Goal: Entertainment & Leisure: Consume media (video, audio)

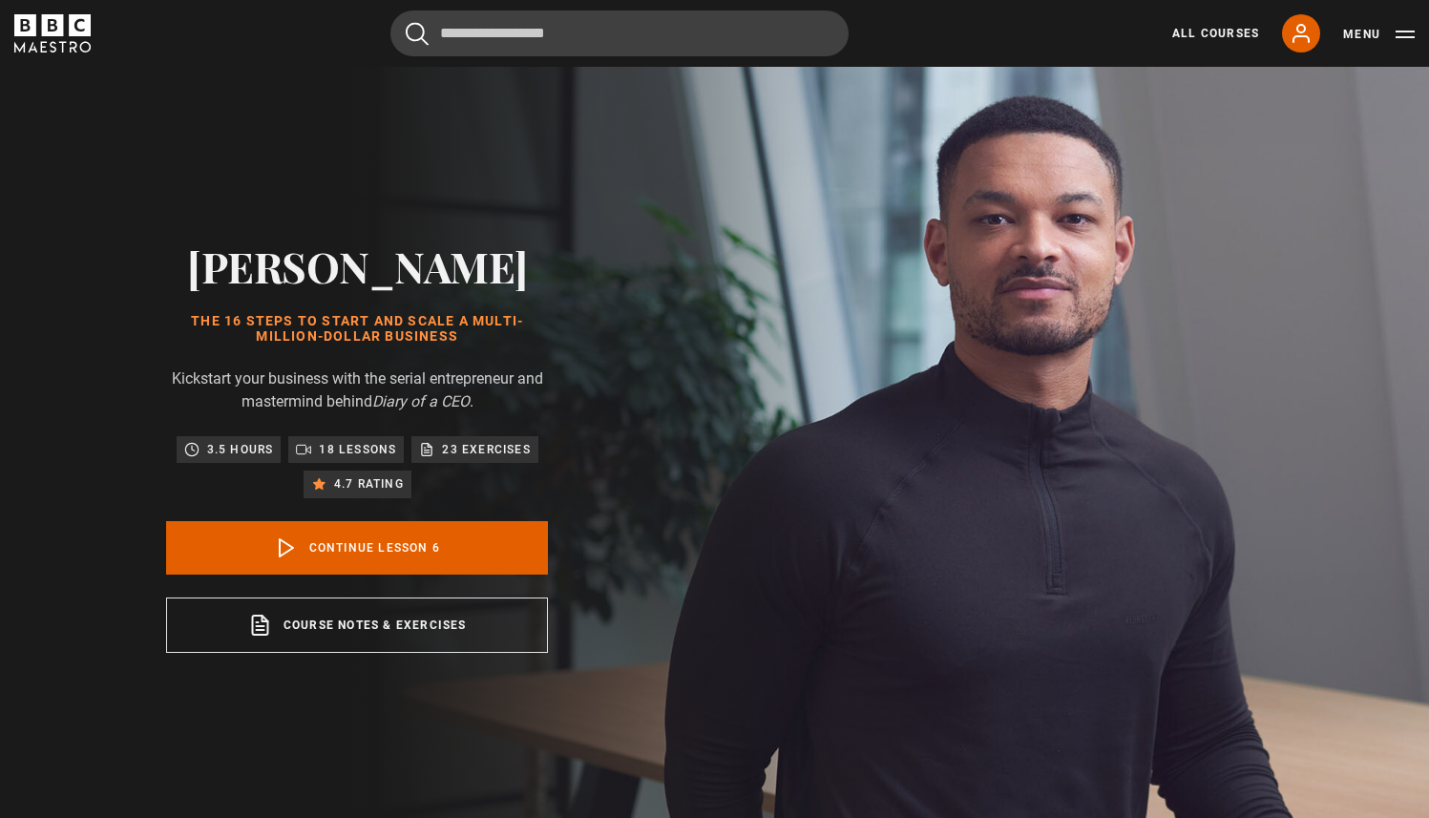
scroll to position [420, 0]
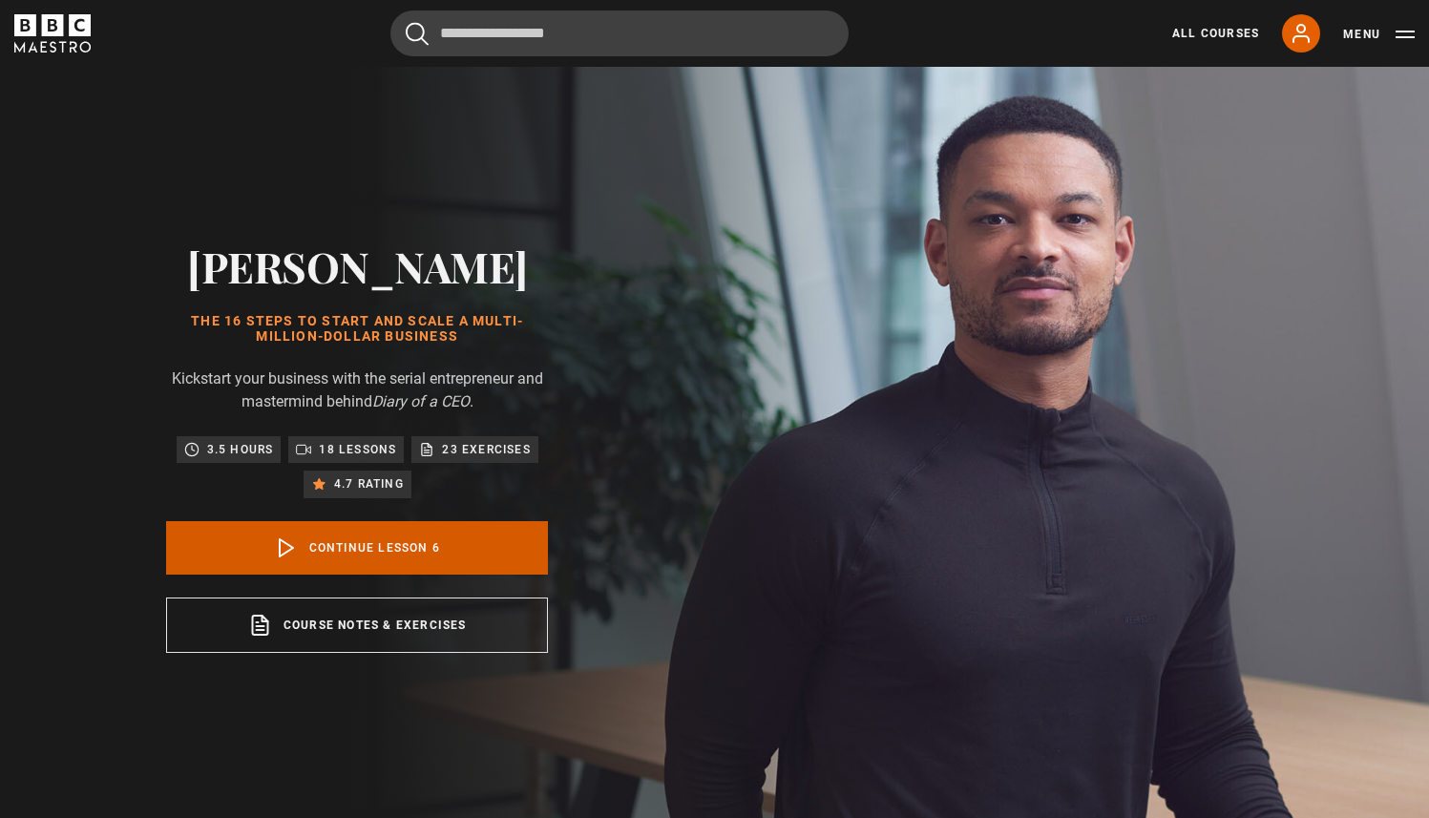
click at [380, 546] on link "Continue lesson 6" at bounding box center [357, 547] width 382 height 53
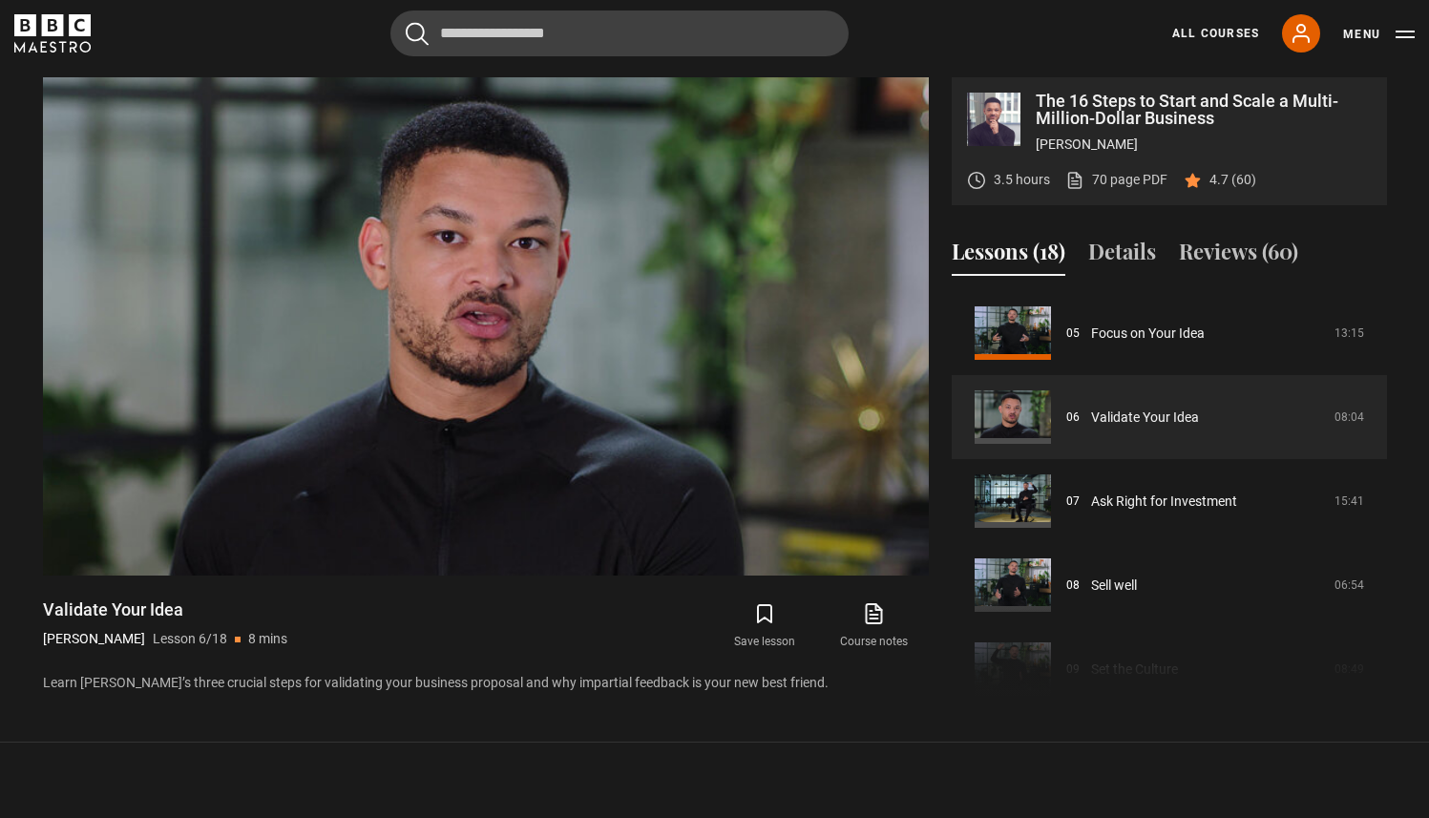
scroll to position [828, 0]
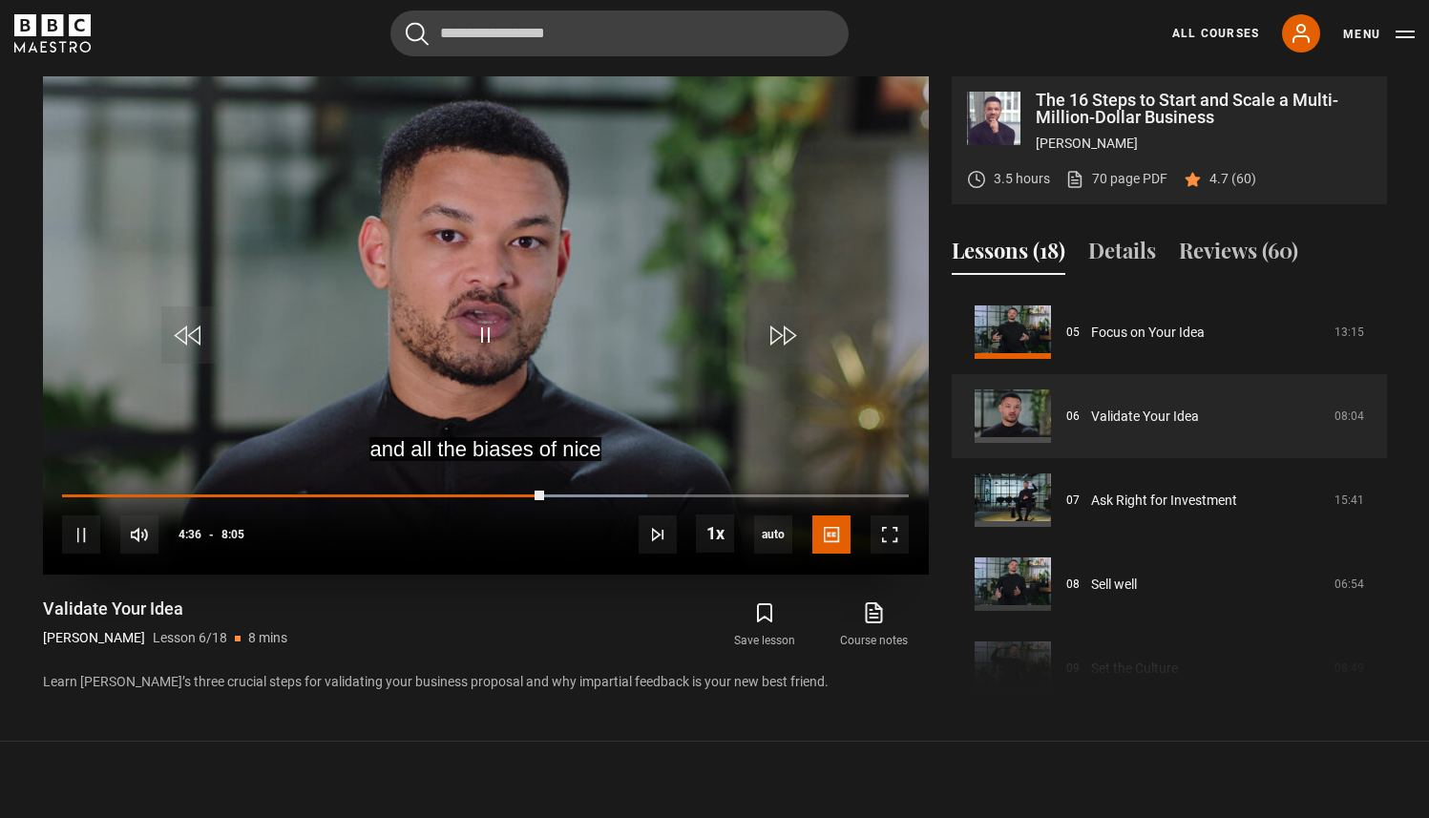
click at [483, 491] on div "10s Skip Back 10 seconds Pause 10s Skip Forward 10 seconds Loaded : 69.07% 4:00…" at bounding box center [486, 522] width 886 height 106
click at [483, 491] on div "10s Skip Back 10 seconds Pause 10s Skip Forward 10 seconds Loaded : 70.10% 4:00…" at bounding box center [486, 522] width 886 height 106
click at [490, 490] on div "10s Skip Back 10 seconds Pause 10s Skip Forward 10 seconds Loaded : 70.10% 4:04…" at bounding box center [486, 522] width 886 height 106
click at [547, 488] on div "10s Skip Back 10 seconds Pause 10s Skip Forward 10 seconds Loaded : 70.10% 4:04…" at bounding box center [486, 522] width 886 height 106
click at [199, 333] on span "Video Player" at bounding box center [189, 334] width 57 height 57
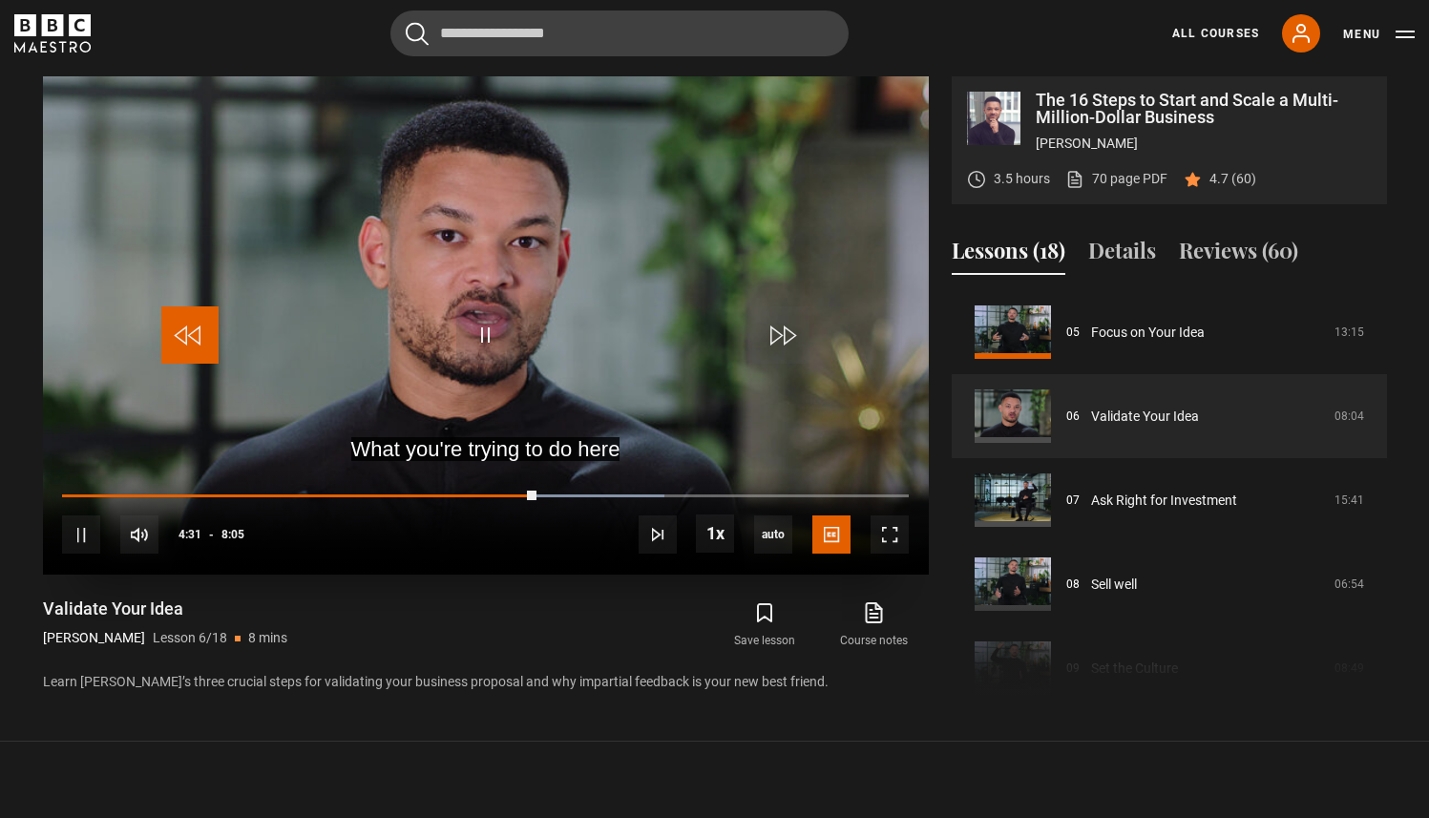
click at [199, 333] on span "Video Player" at bounding box center [189, 334] width 57 height 57
click at [192, 337] on span "Video Player" at bounding box center [189, 334] width 57 height 57
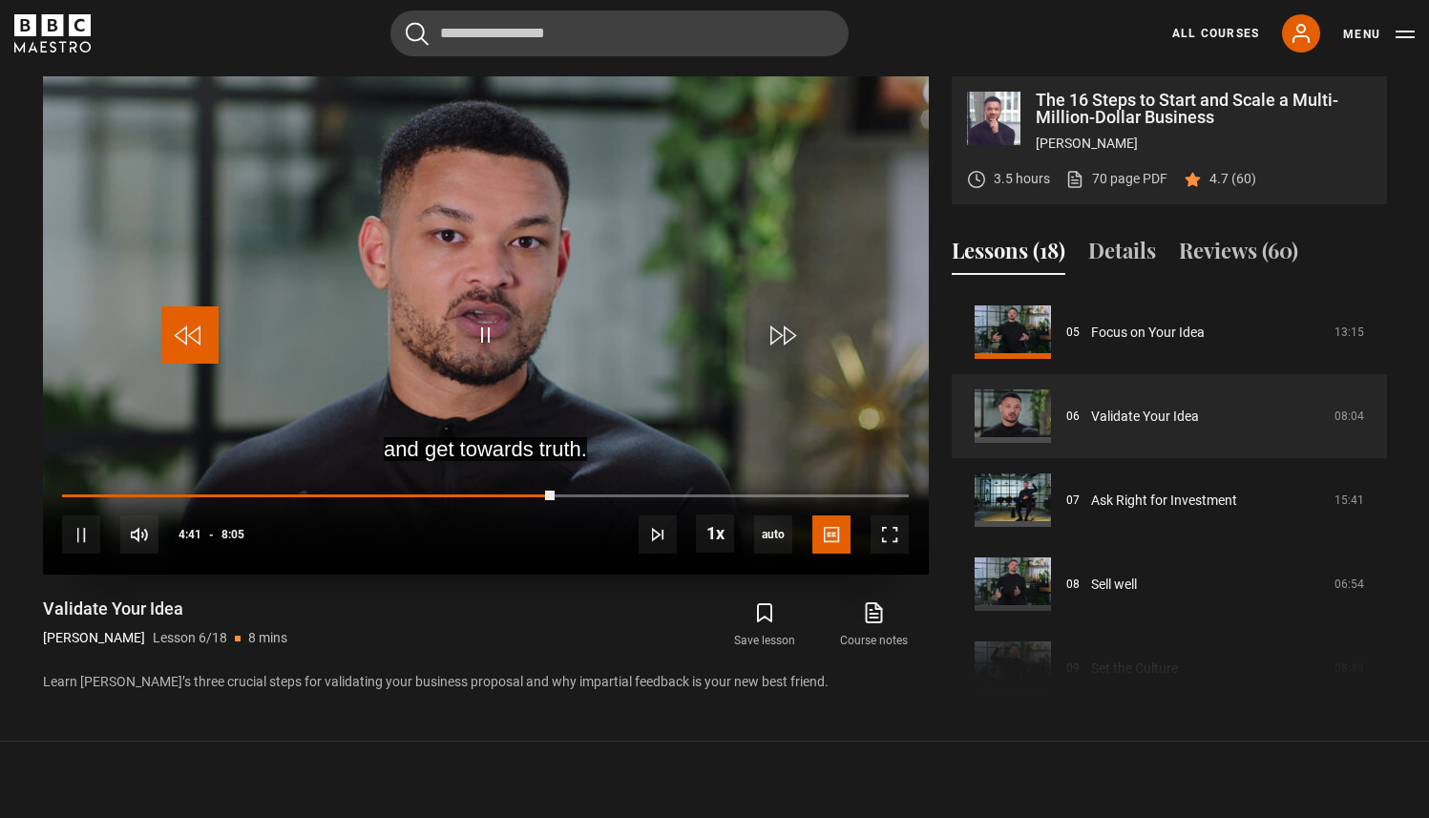
click at [192, 337] on span "Video Player" at bounding box center [189, 334] width 57 height 57
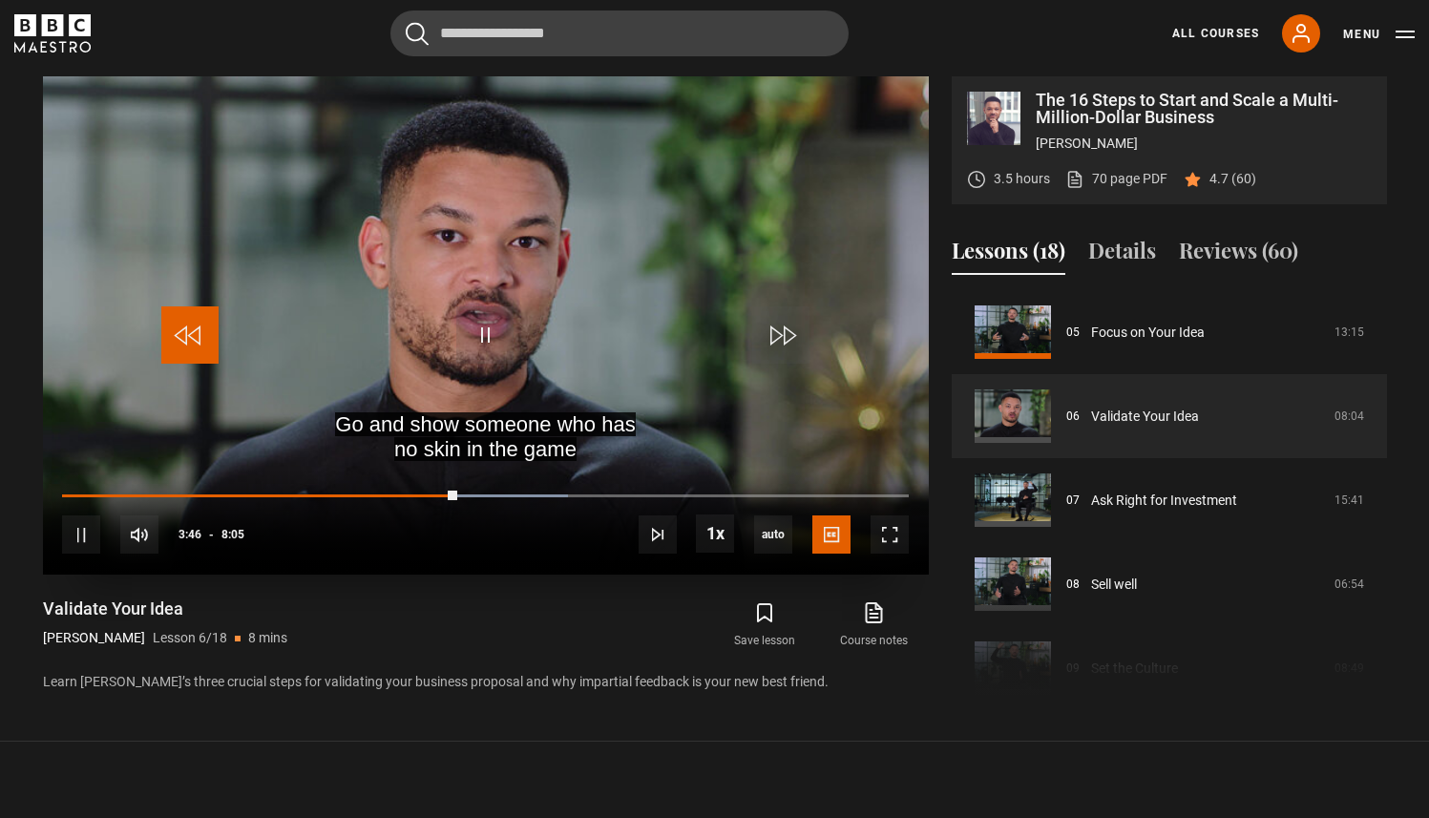
click at [192, 337] on span "Video Player" at bounding box center [189, 334] width 57 height 57
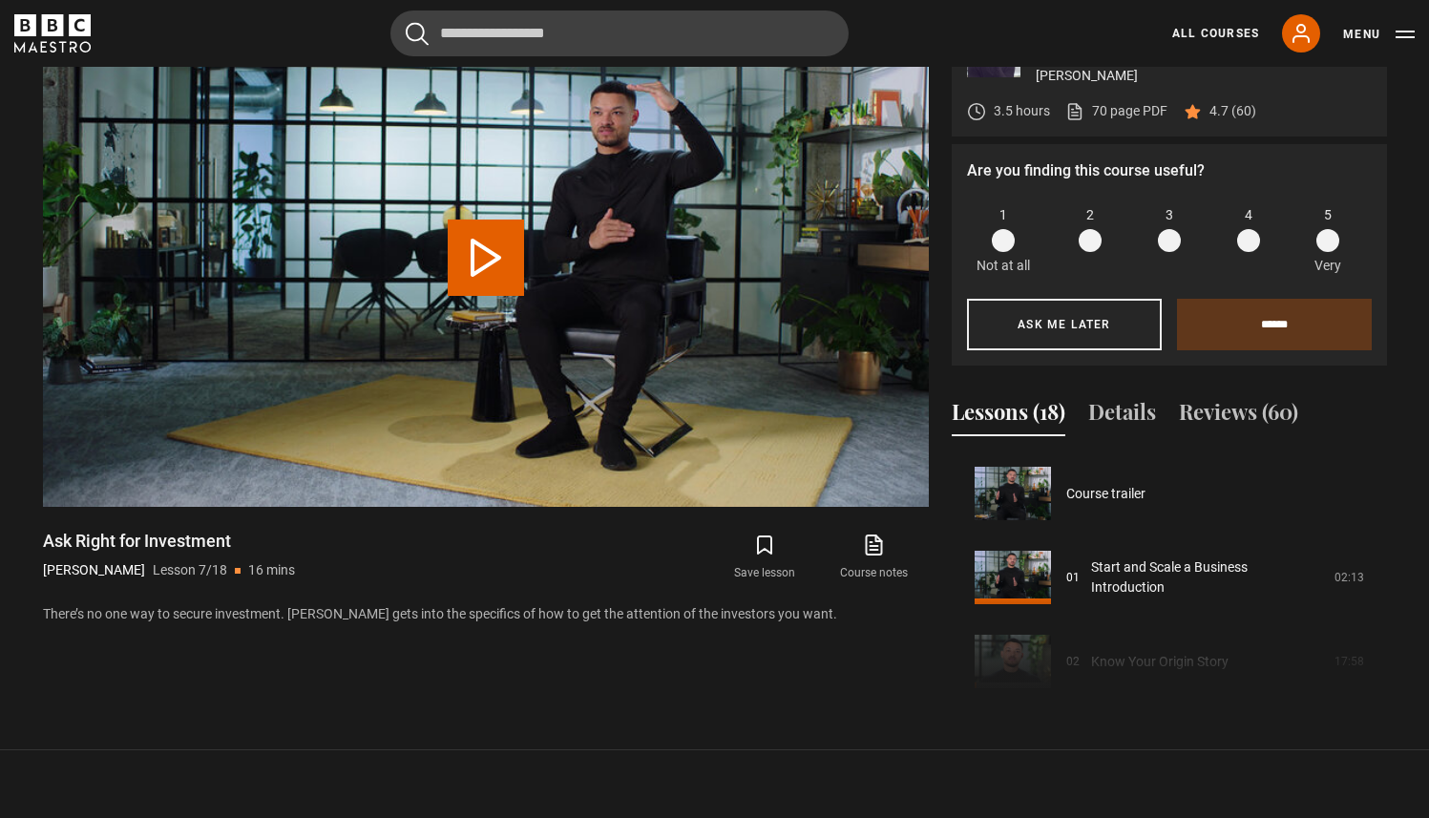
scroll to position [504, 0]
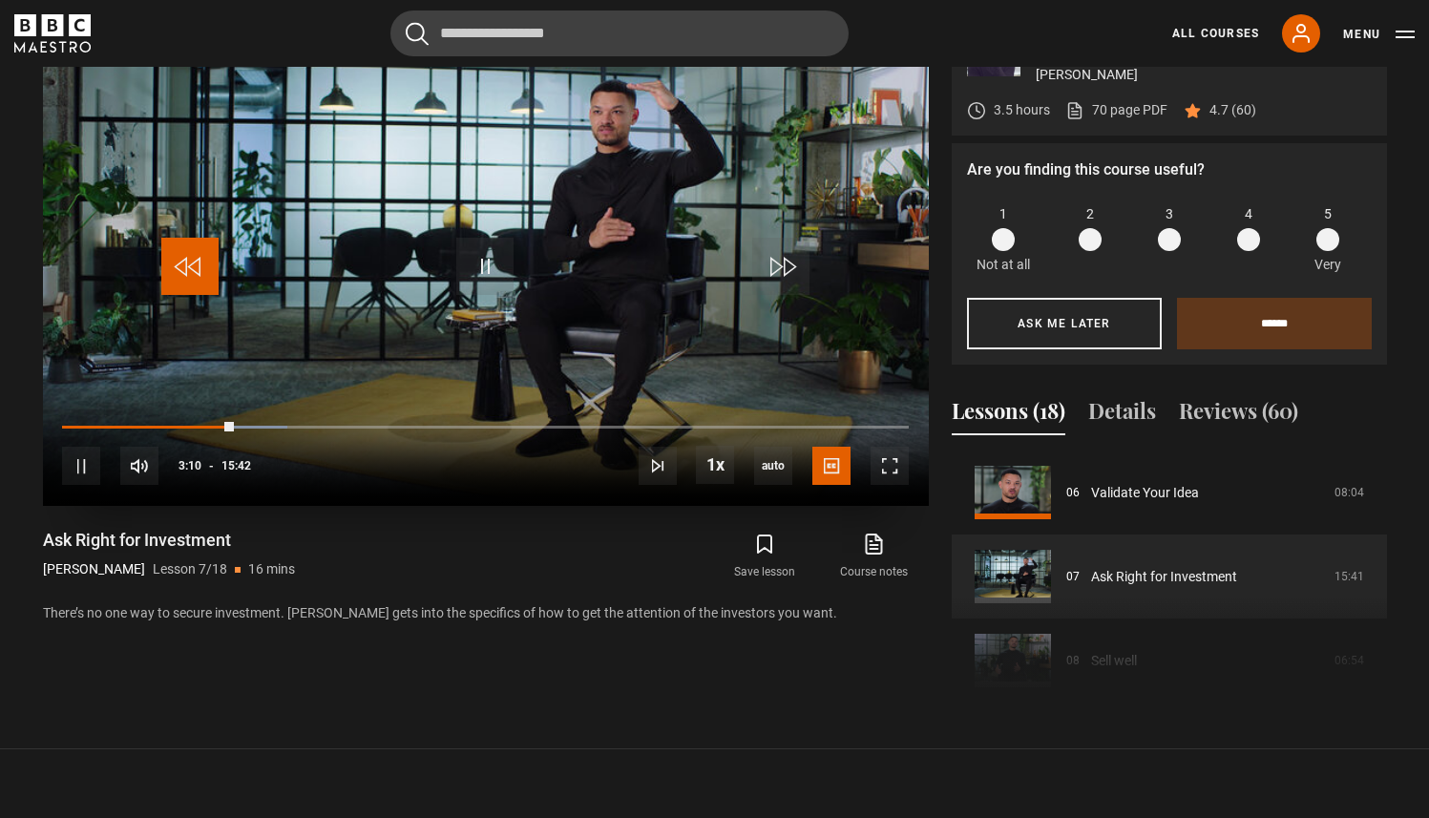
click at [192, 260] on span "Video Player" at bounding box center [189, 266] width 57 height 57
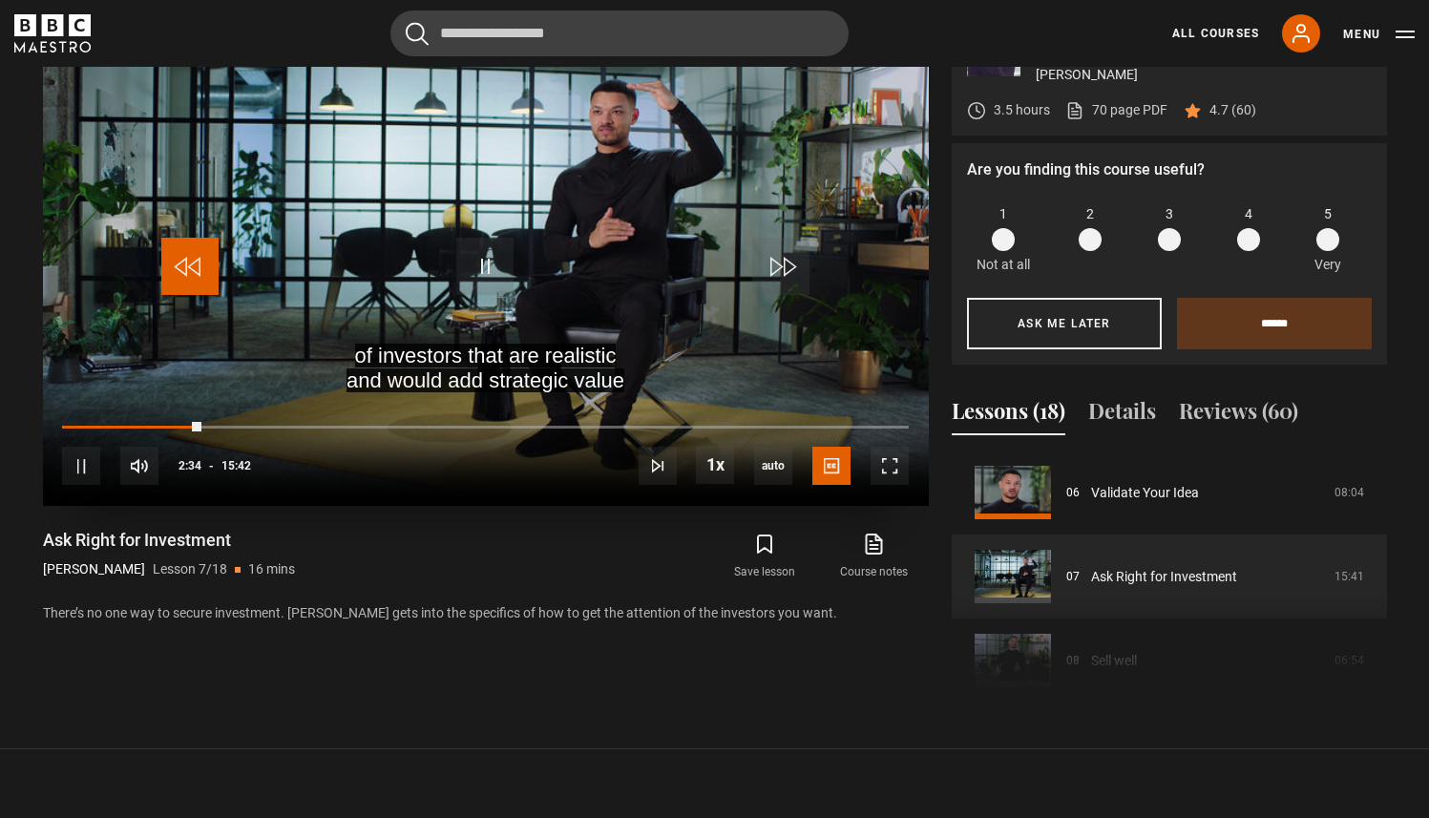
click at [192, 260] on span "Video Player" at bounding box center [189, 266] width 57 height 57
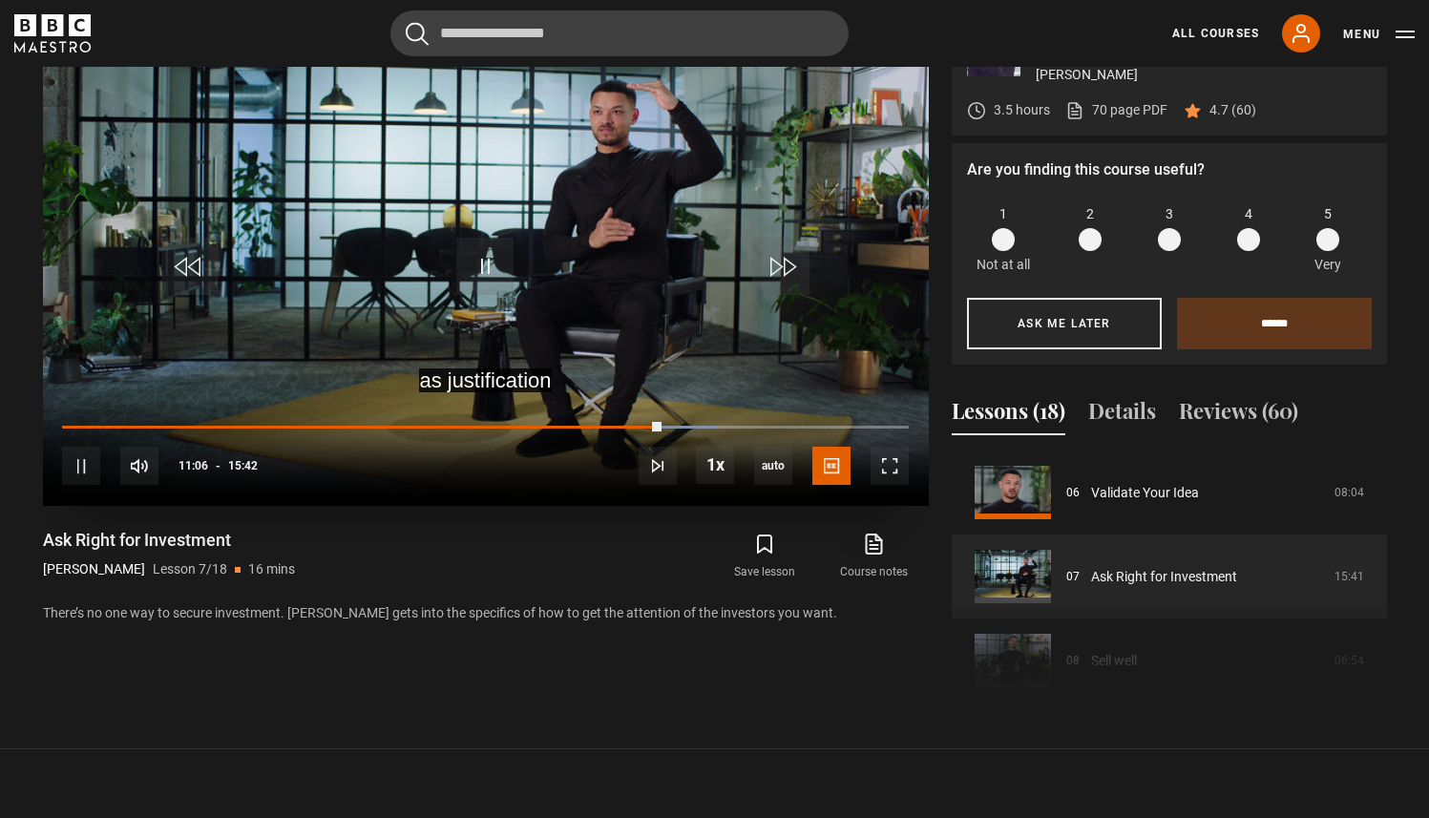
click at [331, 242] on video "Video Player" at bounding box center [486, 257] width 886 height 498
click at [192, 256] on span "Video Player" at bounding box center [189, 266] width 57 height 57
click at [487, 250] on span "Video Player" at bounding box center [484, 266] width 57 height 57
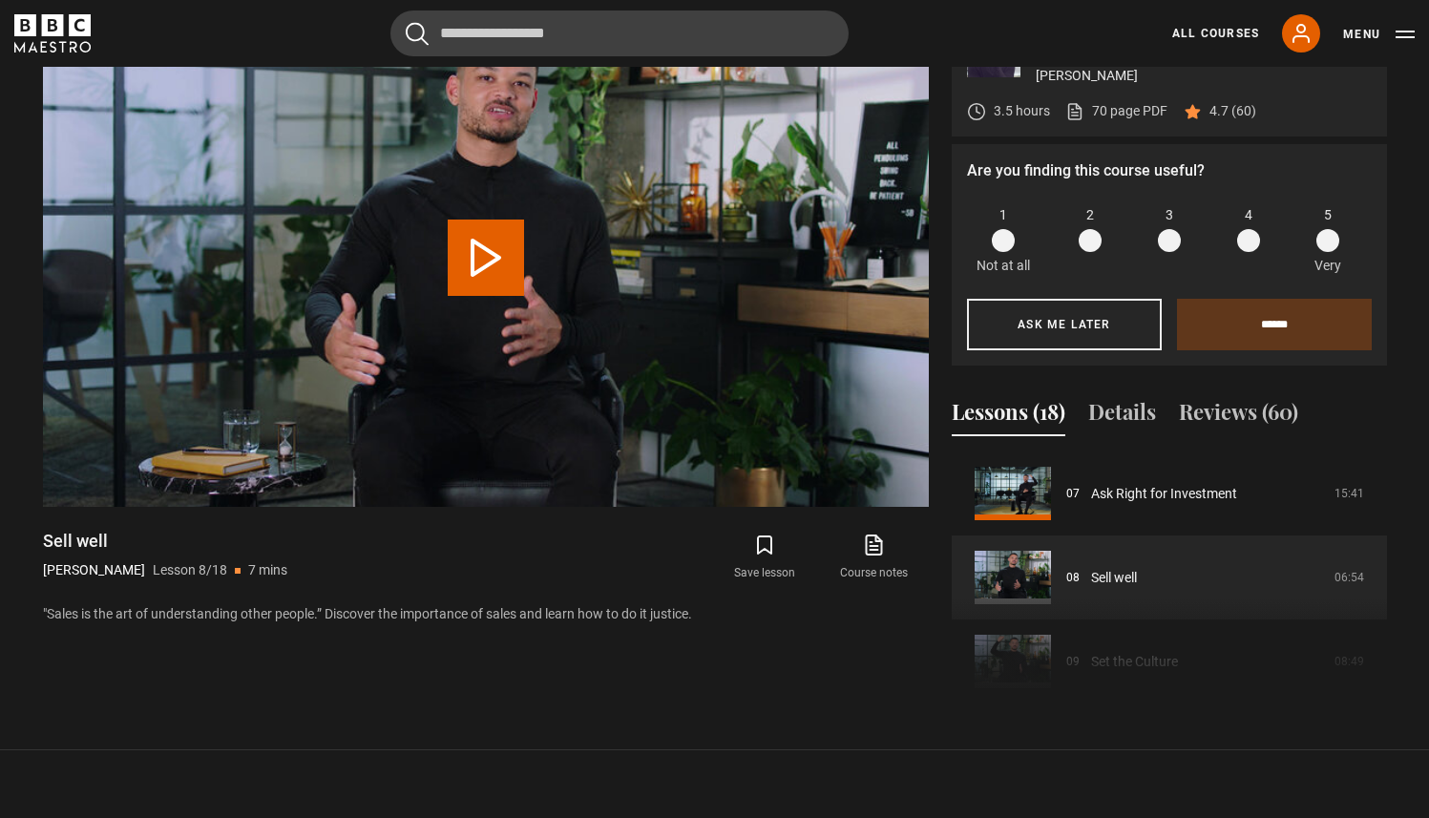
scroll to position [896, 0]
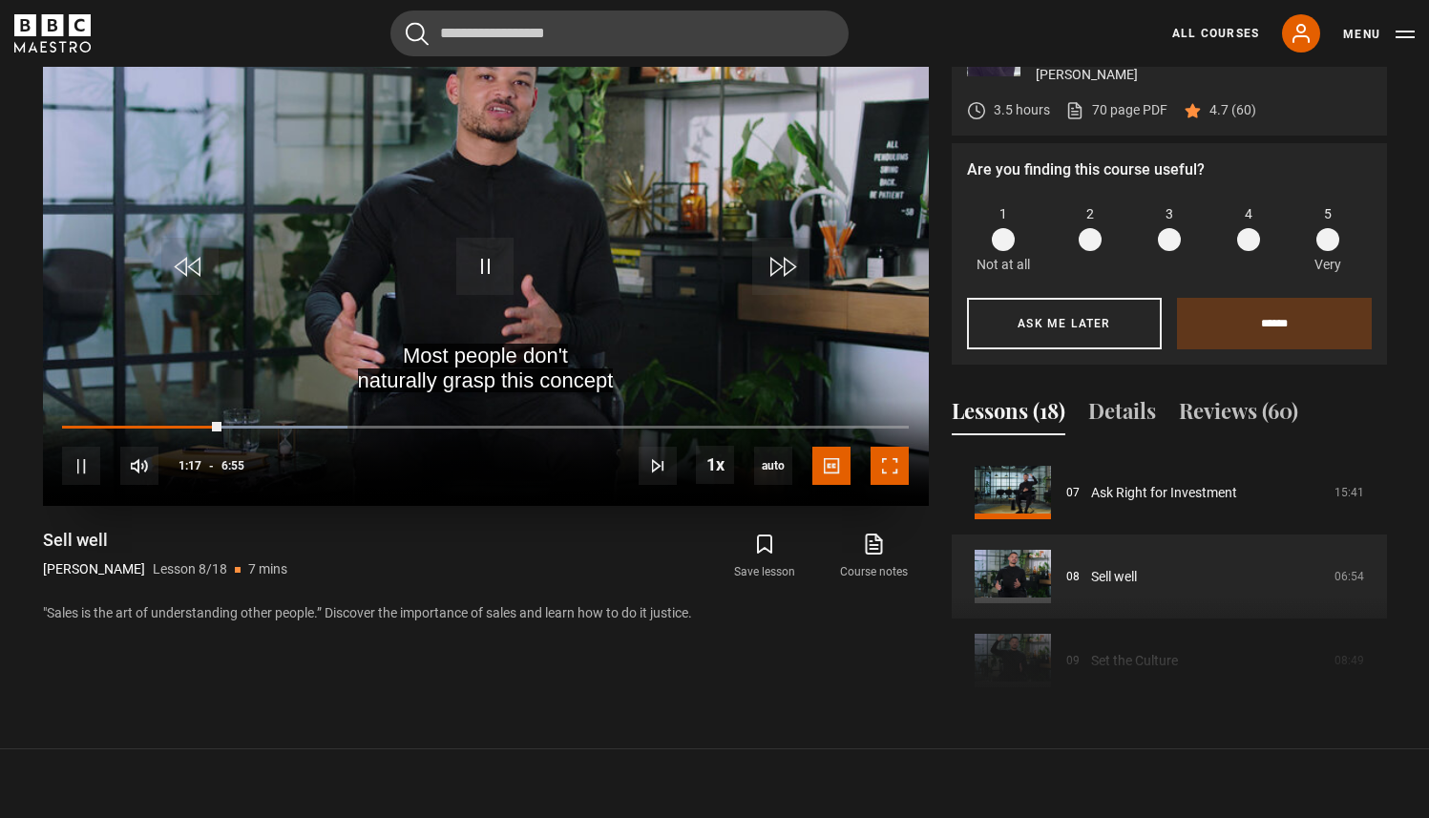
click at [892, 462] on span "Video Player" at bounding box center [890, 466] width 38 height 38
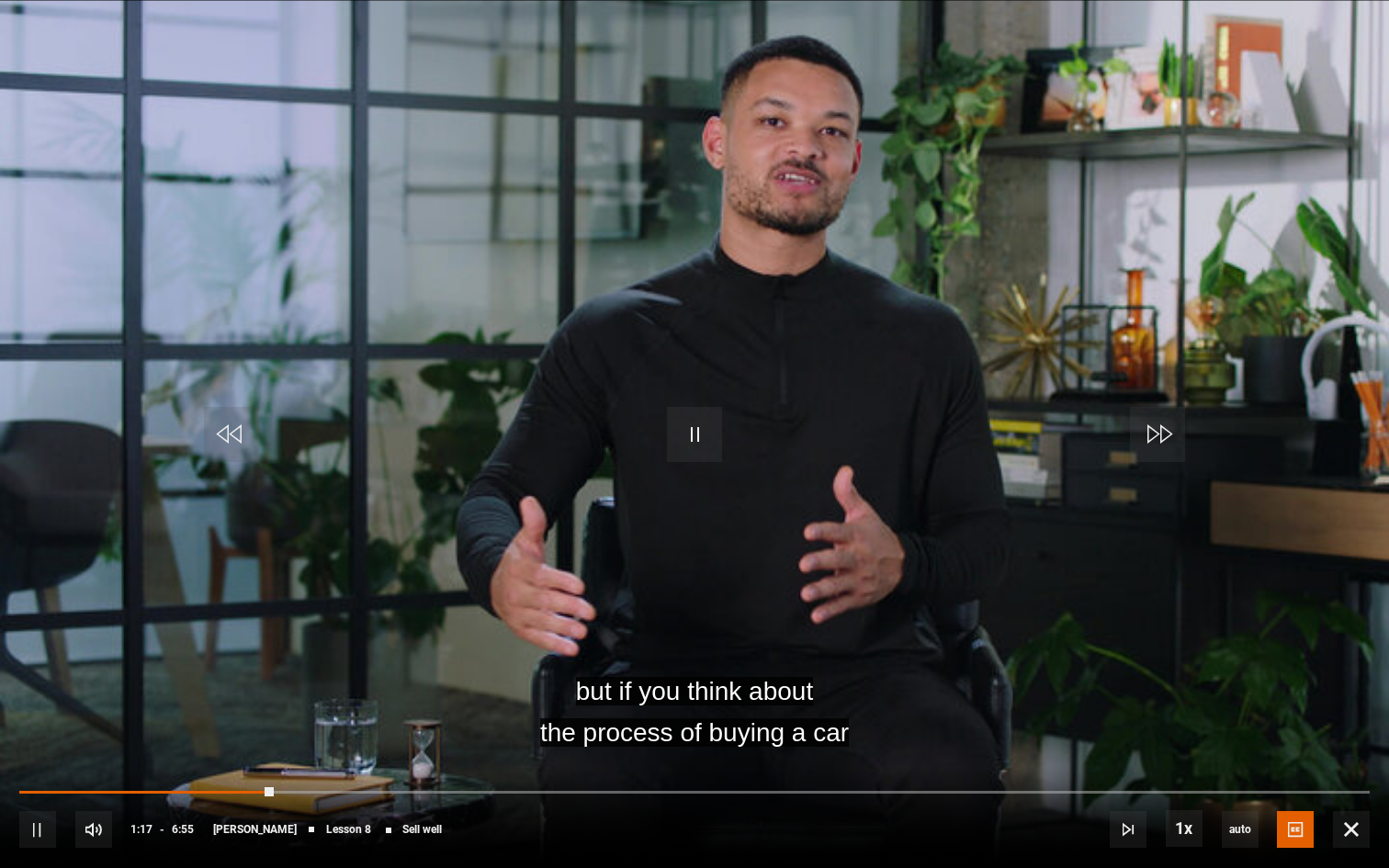
click at [682, 376] on video "Video Player" at bounding box center [694, 434] width 1389 height 868
click at [696, 431] on span "Video Player" at bounding box center [694, 434] width 55 height 55
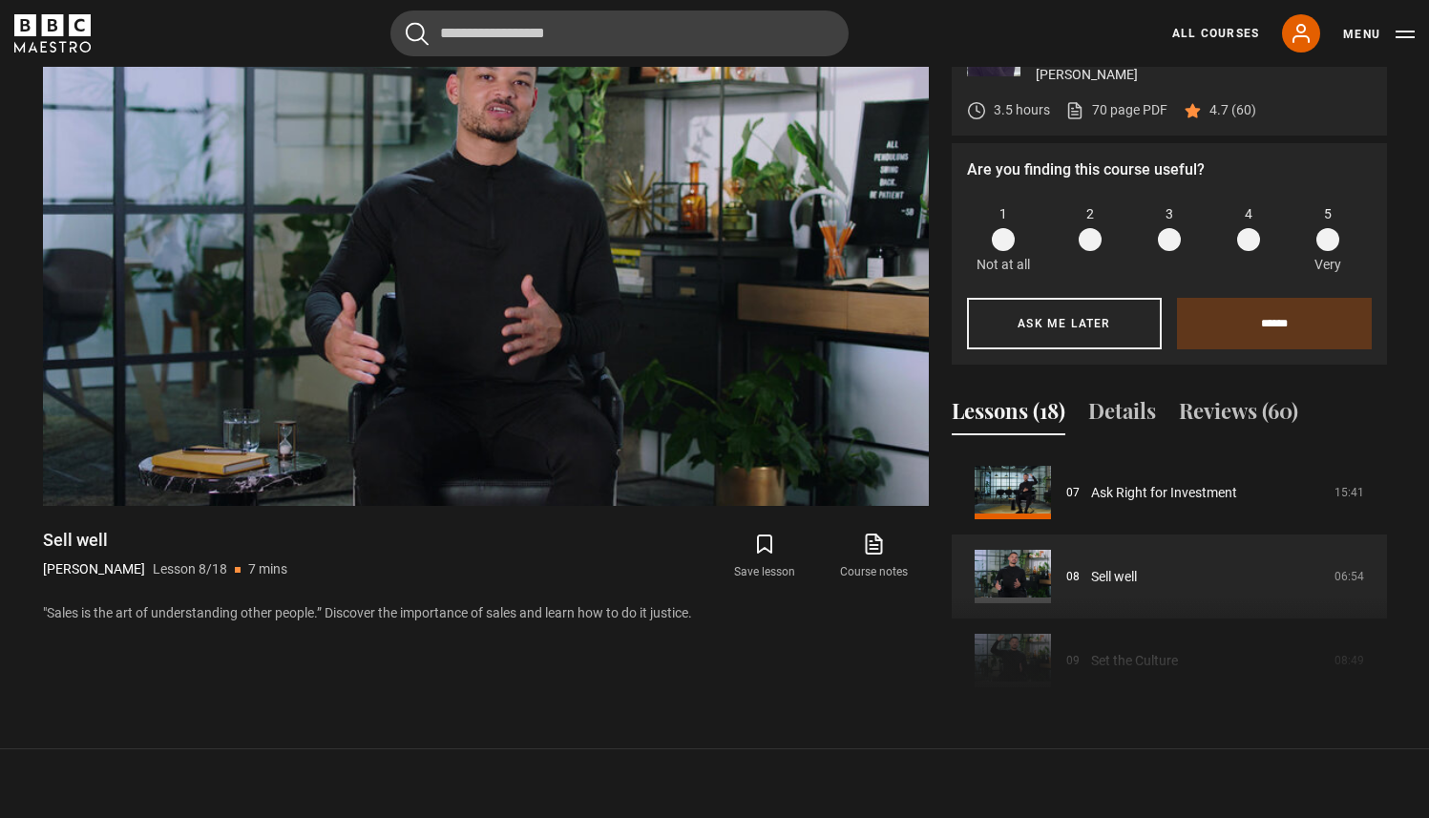
click at [1381, 663] on div "Course trailer 01 Start and Scale a Business Introduction 02:13 02 Know Your Or…" at bounding box center [1169, 581] width 435 height 260
click at [1387, 663] on div "The 16 Steps to Start and Scale a Multi-Million-Dollar Business [PERSON_NAME] 3…" at bounding box center [715, 359] width 1375 height 703
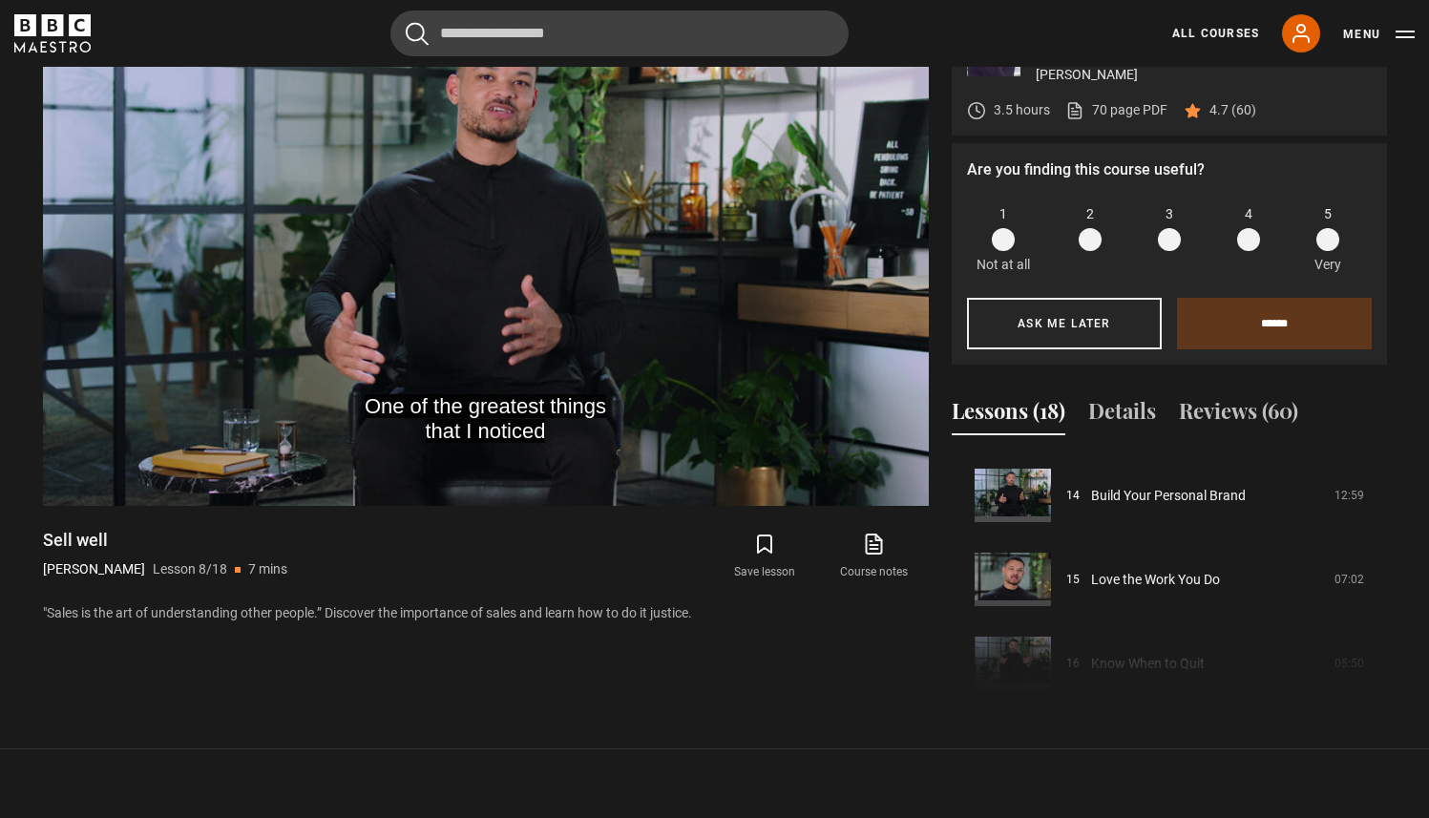
scroll to position [1167, 0]
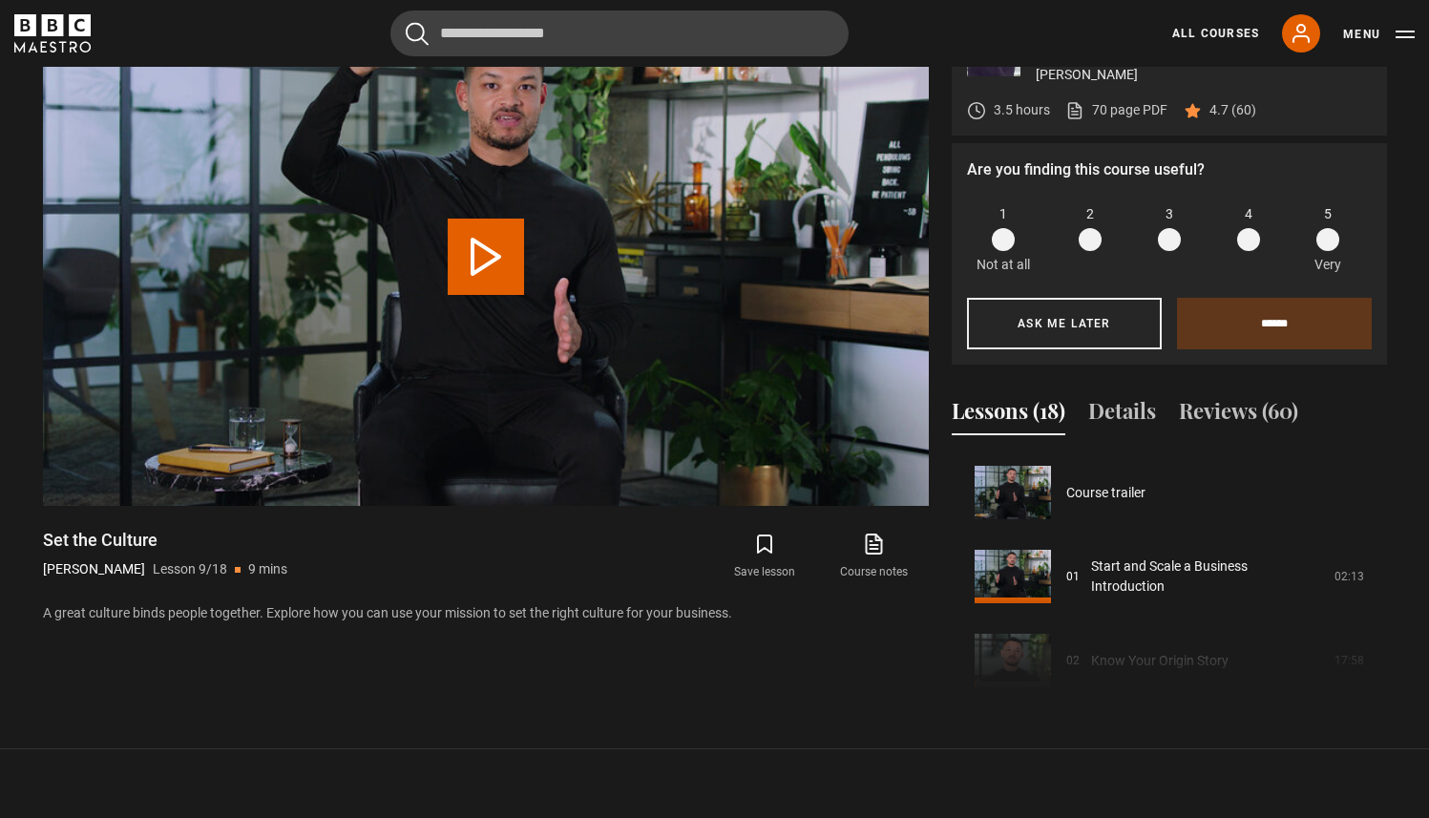
scroll to position [672, 0]
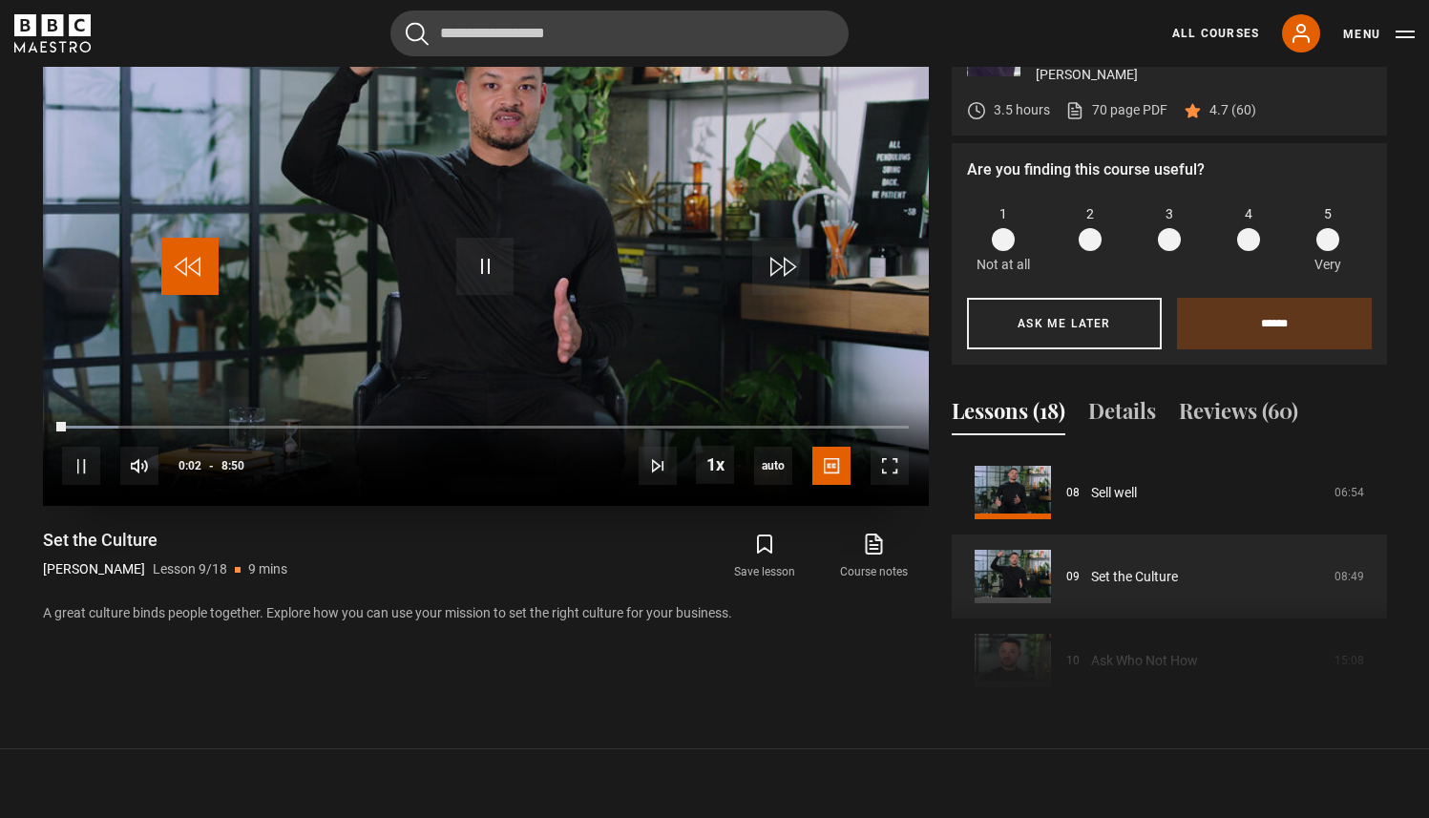
click at [203, 258] on span "Video Player" at bounding box center [189, 266] width 57 height 57
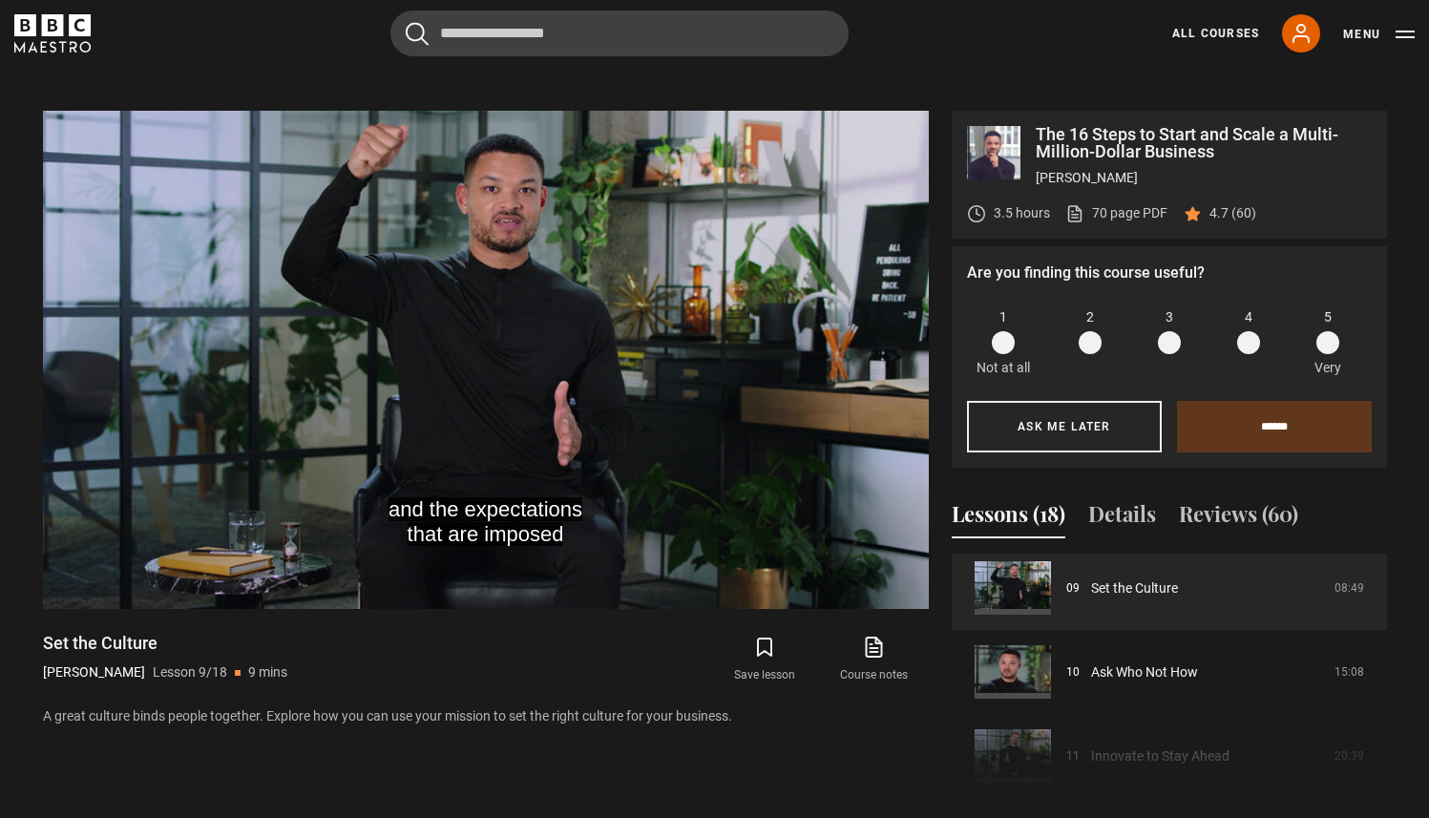
scroll to position [789, 0]
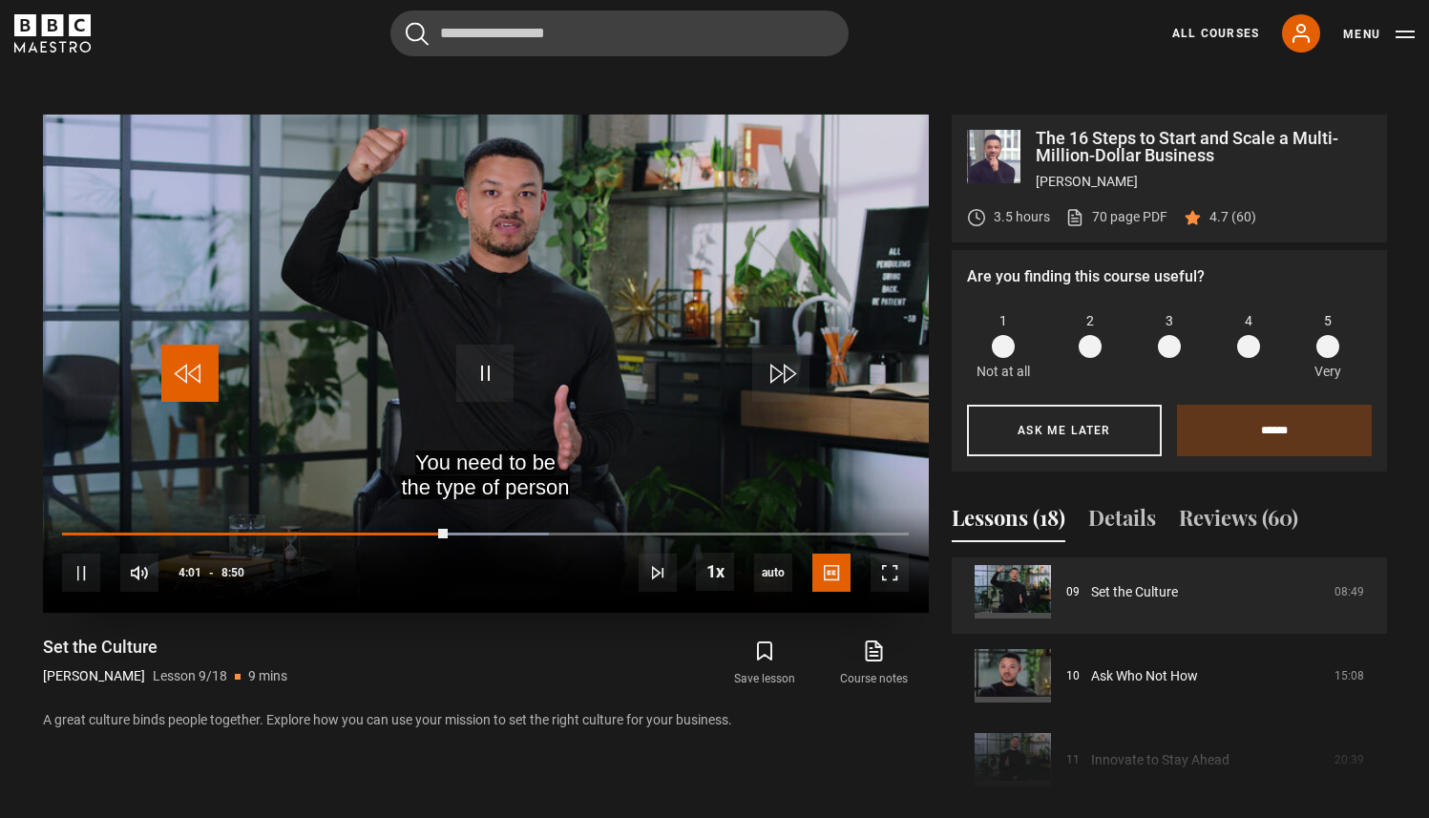
click at [200, 362] on span "Video Player" at bounding box center [189, 373] width 57 height 57
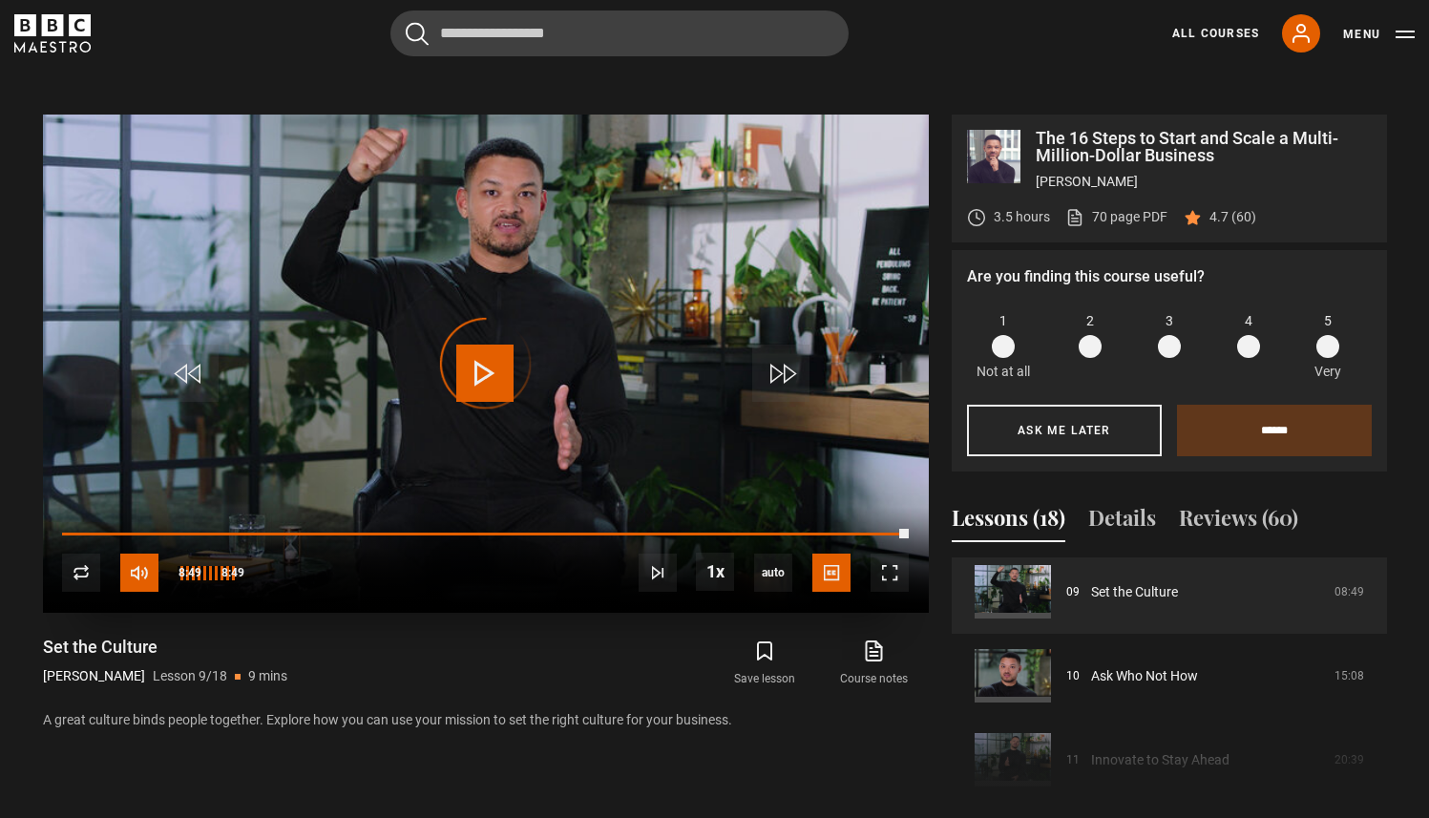
click at [147, 587] on span "Video Player" at bounding box center [139, 573] width 38 height 38
click at [87, 571] on span "Video Player" at bounding box center [81, 573] width 38 height 38
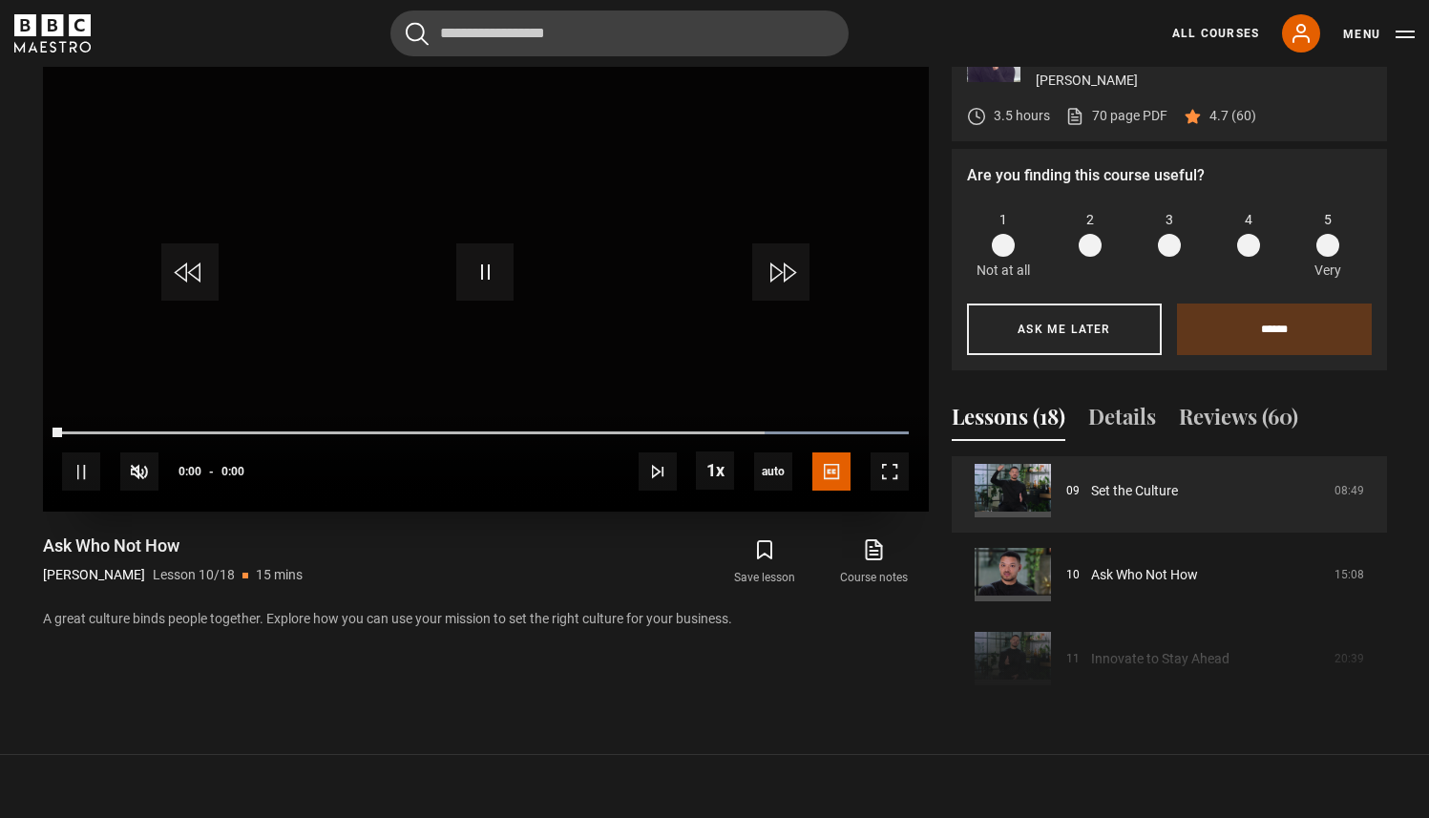
scroll to position [896, 0]
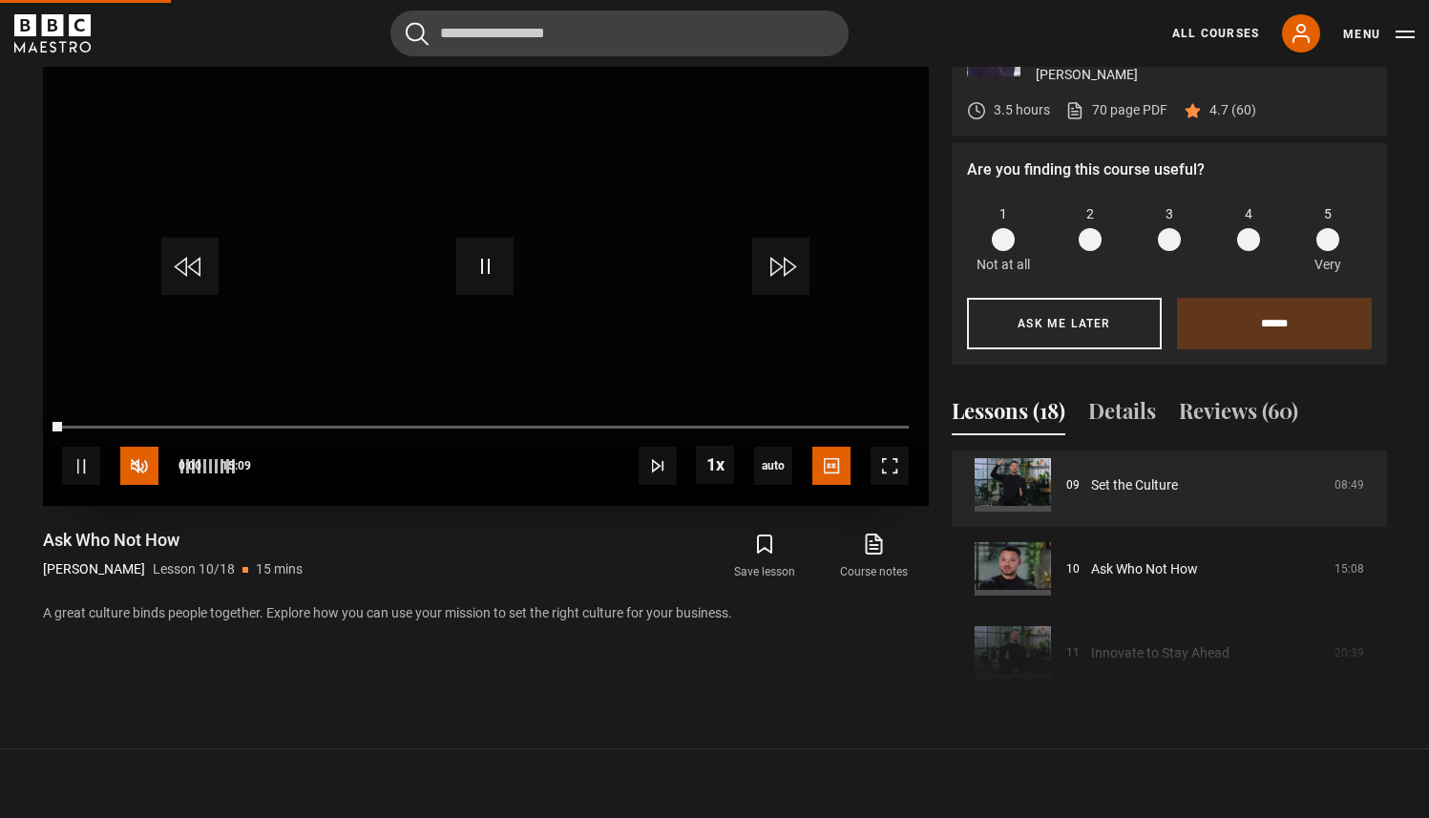
click at [150, 467] on span "Video Player" at bounding box center [139, 466] width 38 height 38
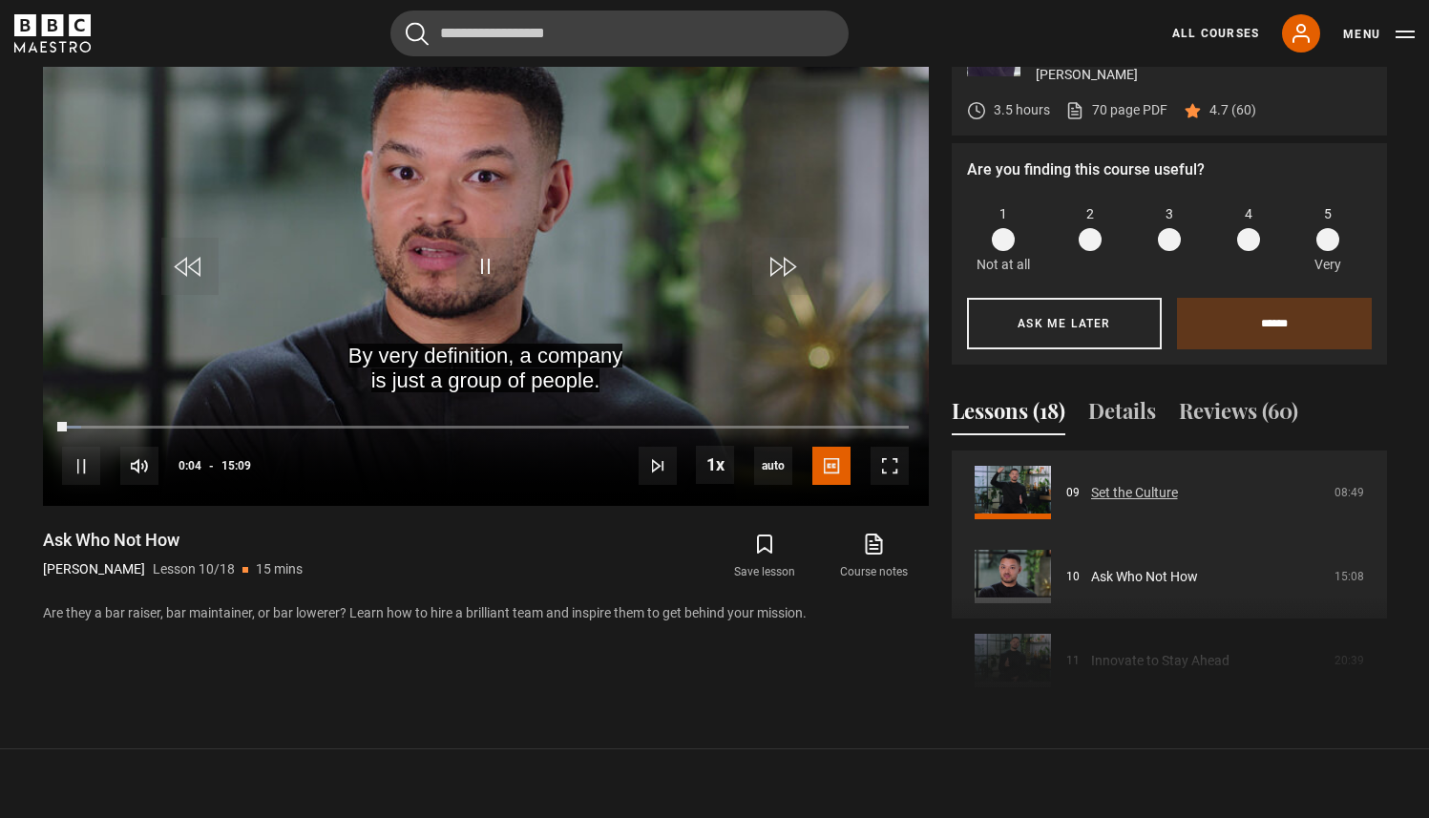
click at [1178, 489] on link "Set the Culture" at bounding box center [1134, 493] width 87 height 20
click at [1118, 484] on link "Set the Culture" at bounding box center [1134, 493] width 87 height 20
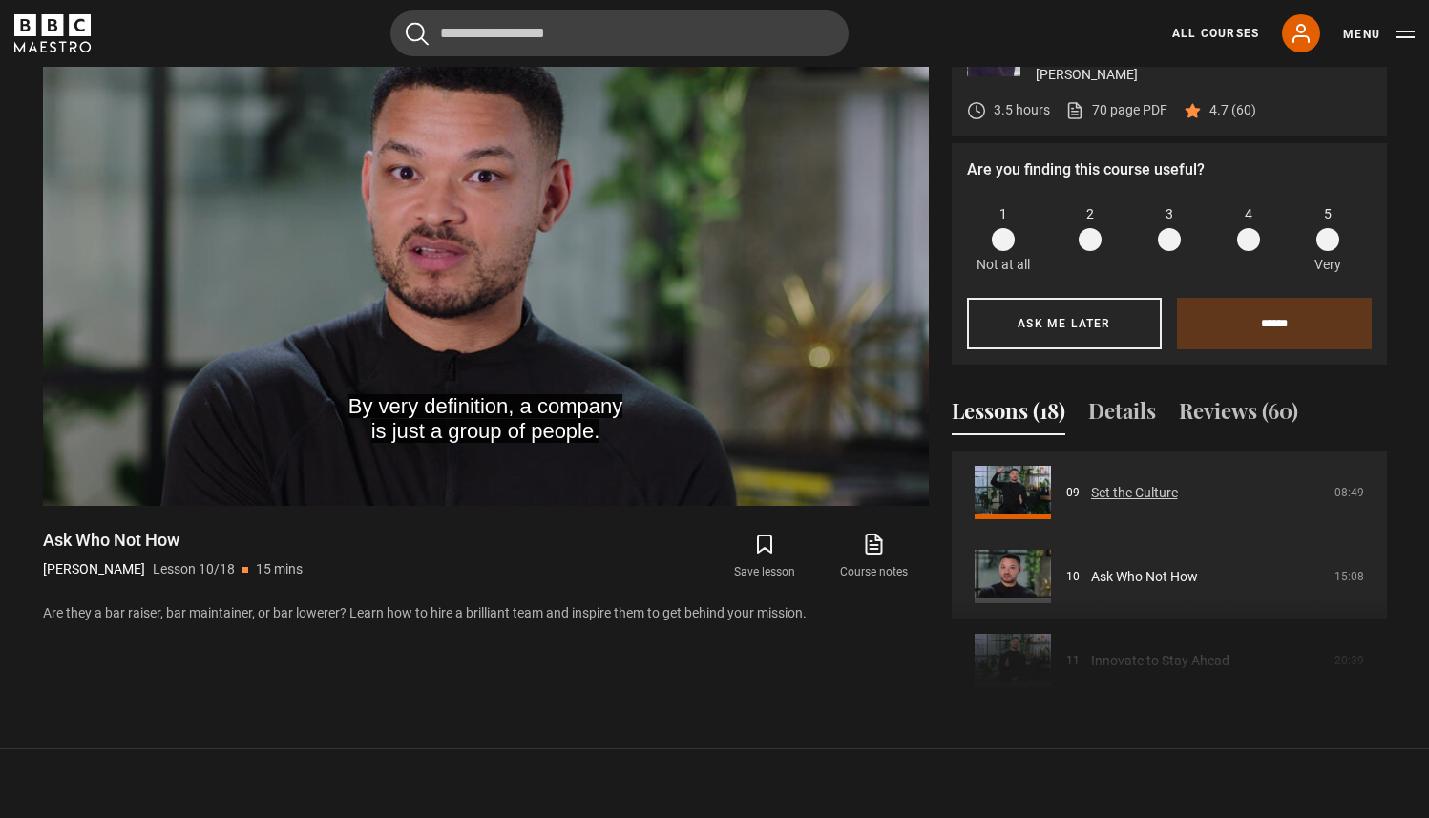
click at [1118, 484] on link "Set the Culture" at bounding box center [1134, 493] width 87 height 20
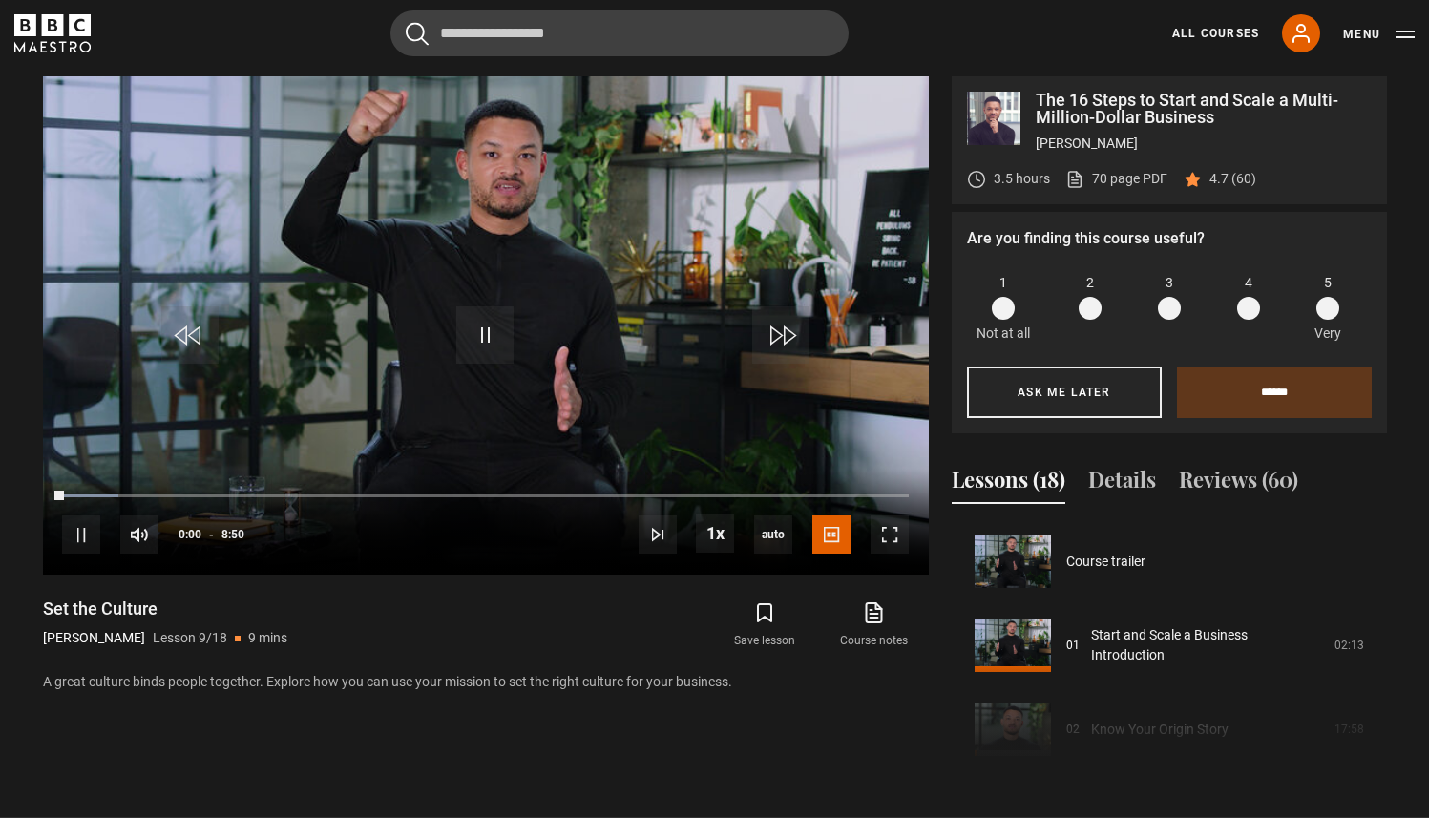
scroll to position [672, 0]
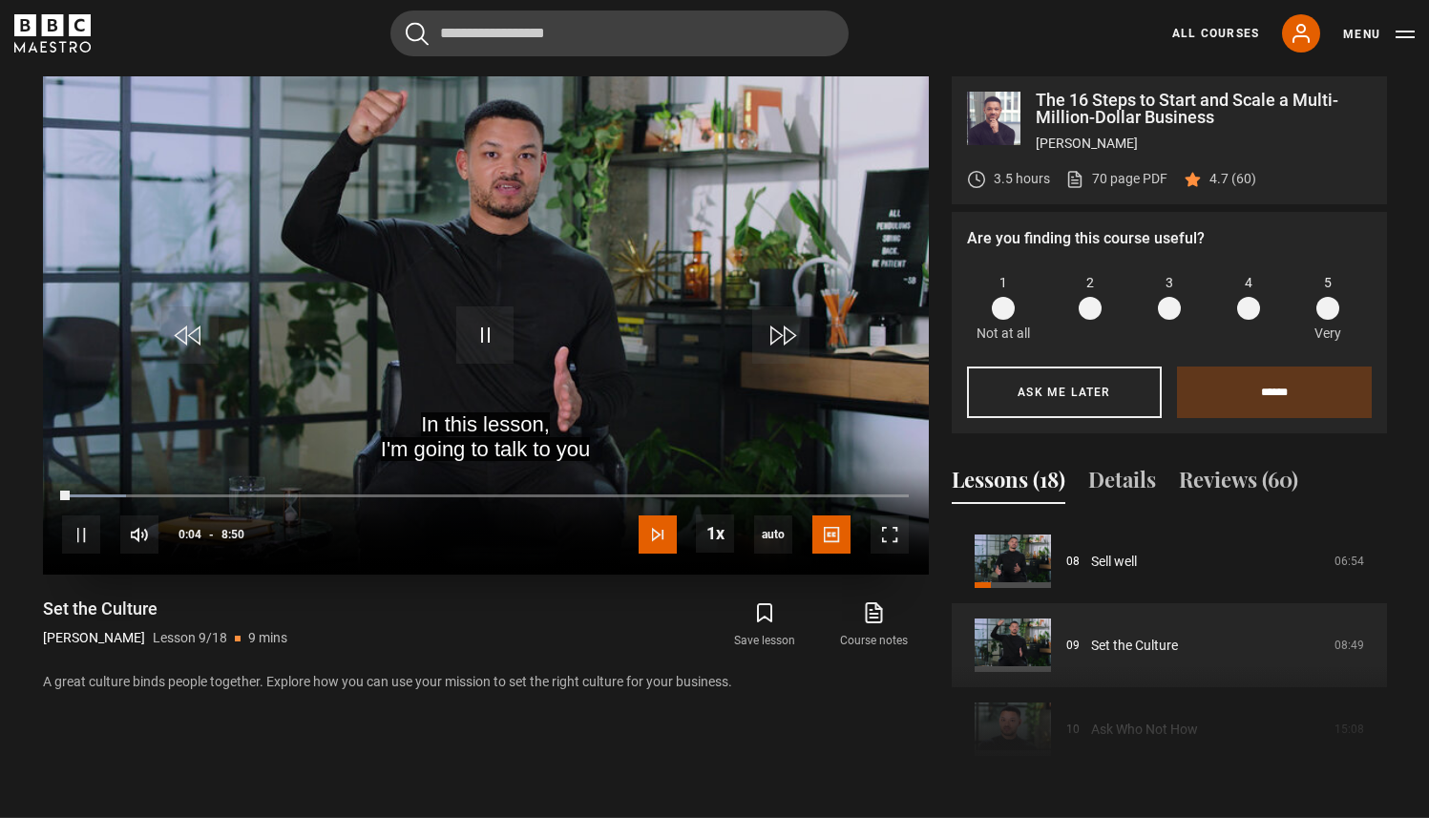
click at [667, 531] on span "Video Player" at bounding box center [658, 534] width 38 height 38
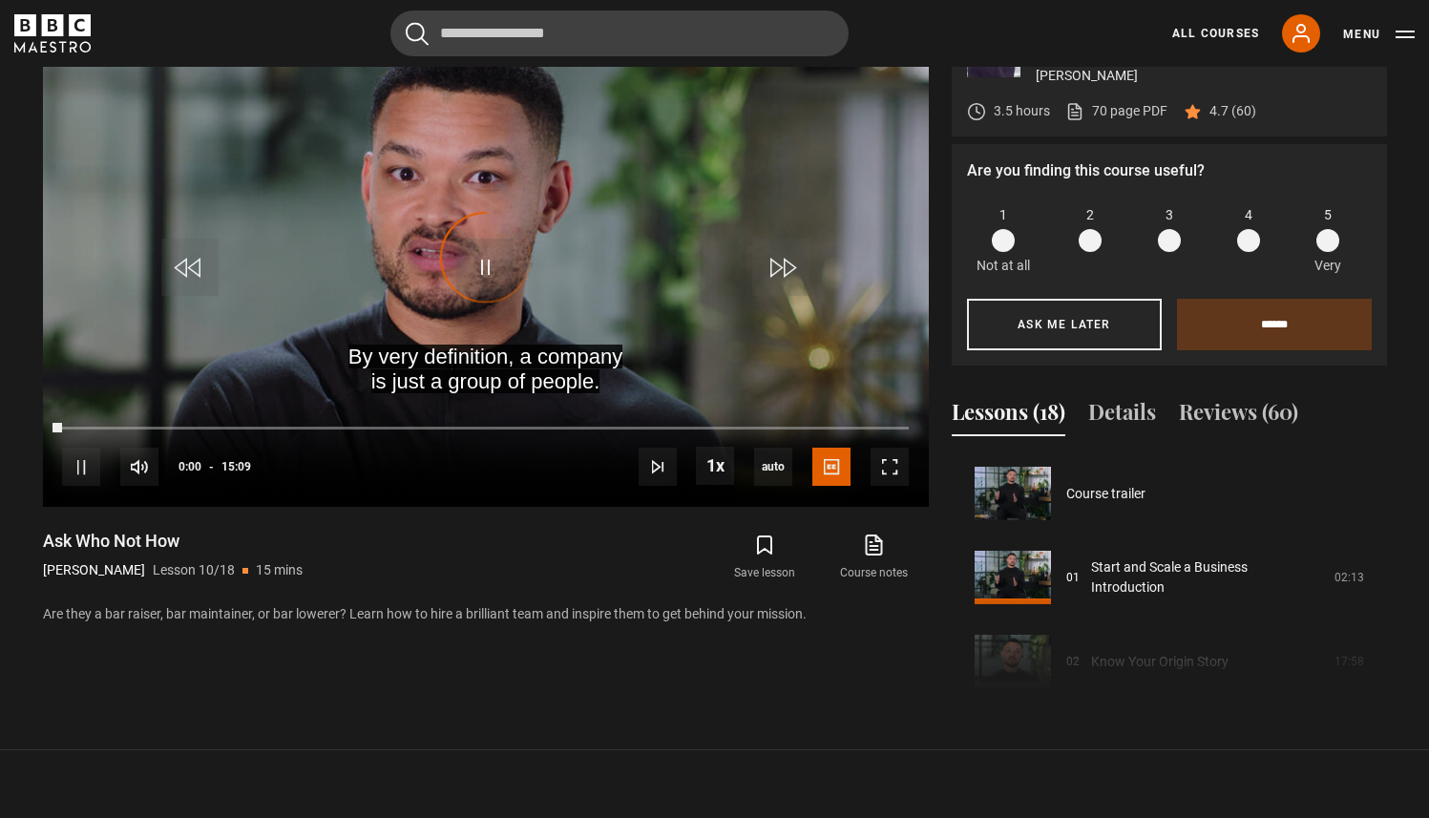
scroll to position [756, 0]
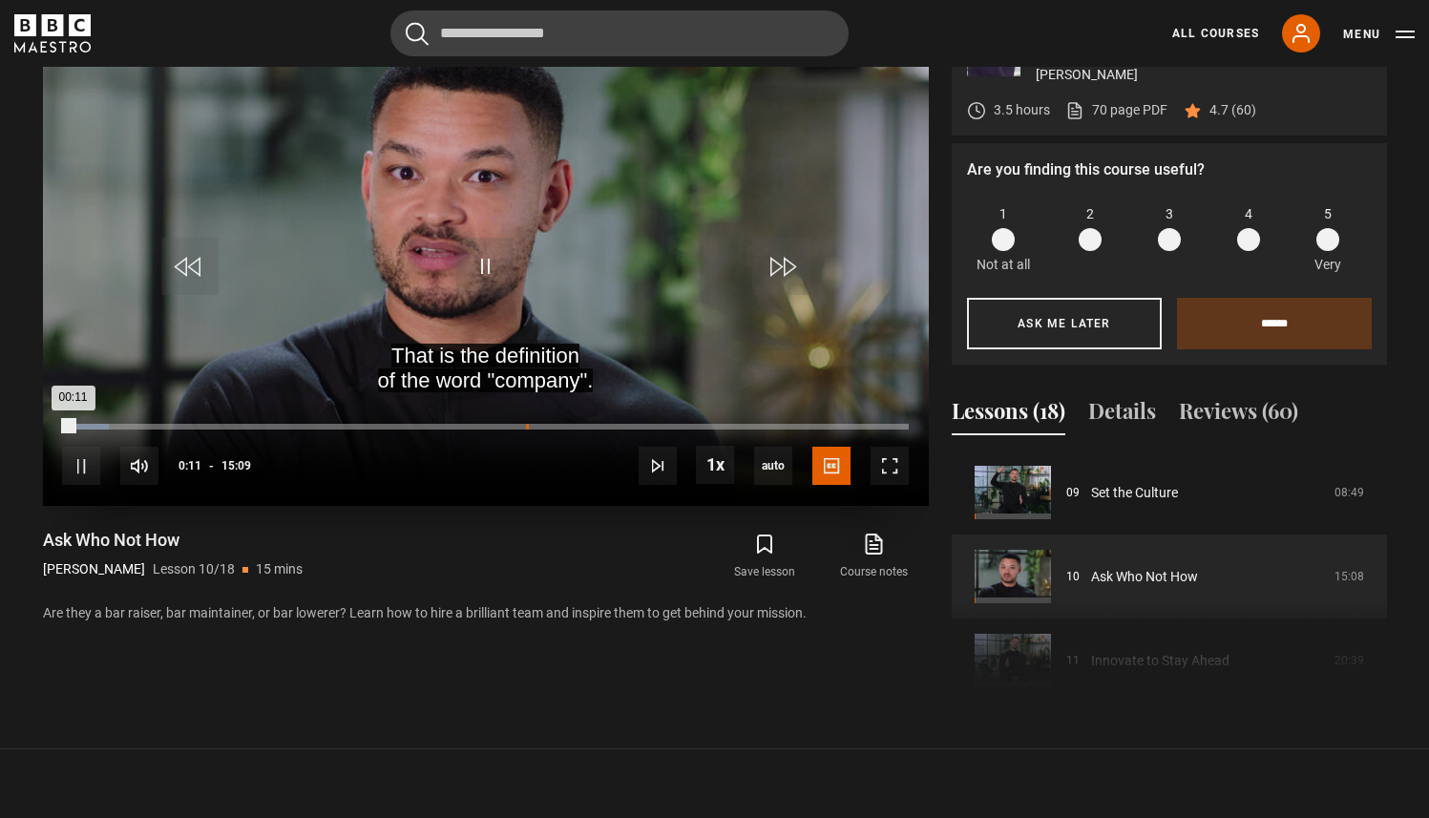
click at [526, 425] on div "08:18" at bounding box center [527, 427] width 3 height 6
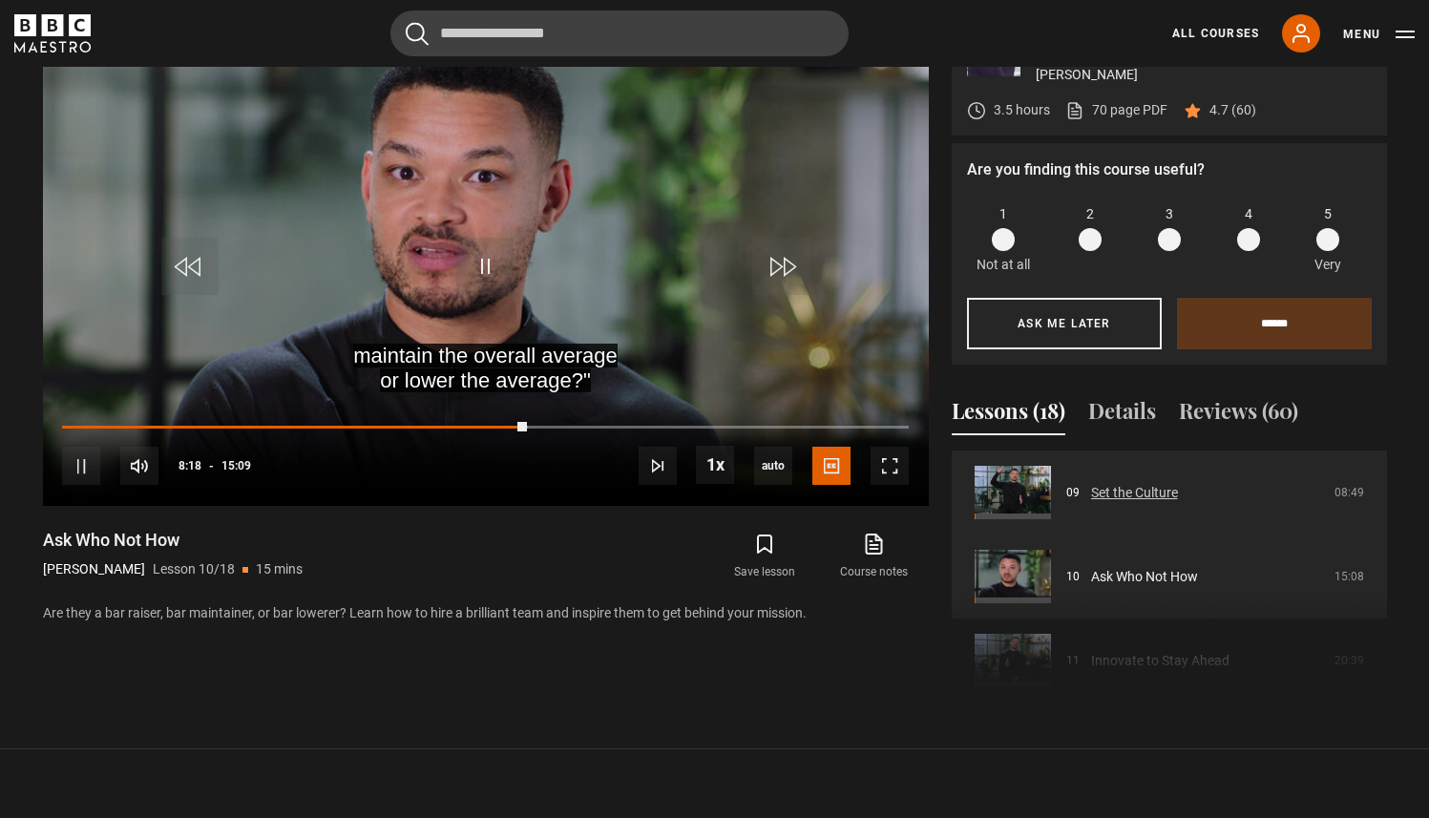
click at [1091, 483] on link "Set the Culture" at bounding box center [1134, 493] width 87 height 20
click at [1144, 483] on link "Set the Culture" at bounding box center [1134, 493] width 87 height 20
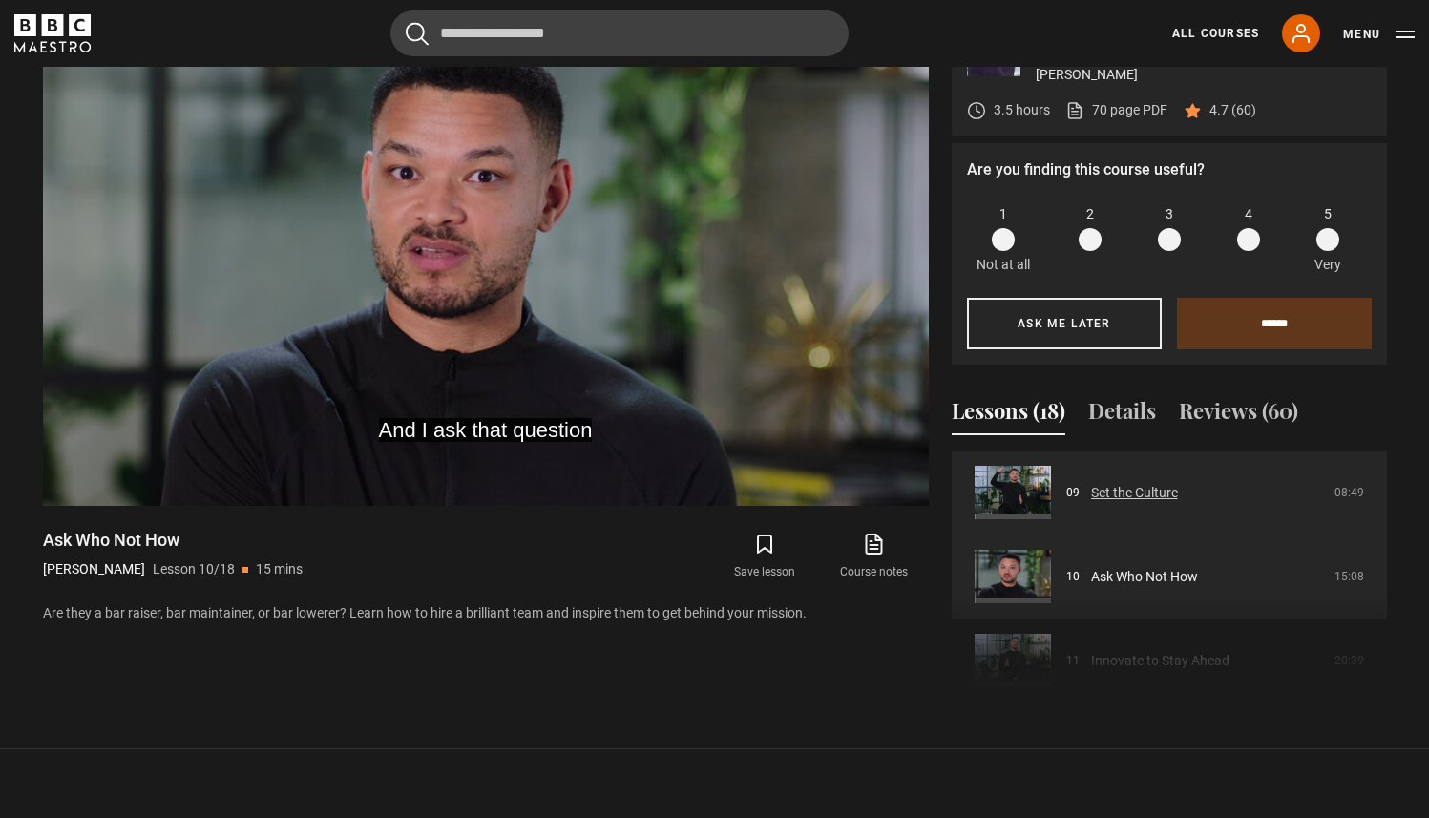
click at [1144, 483] on link "Set the Culture" at bounding box center [1134, 493] width 87 height 20
click at [1122, 493] on link "Set the Culture" at bounding box center [1134, 493] width 87 height 20
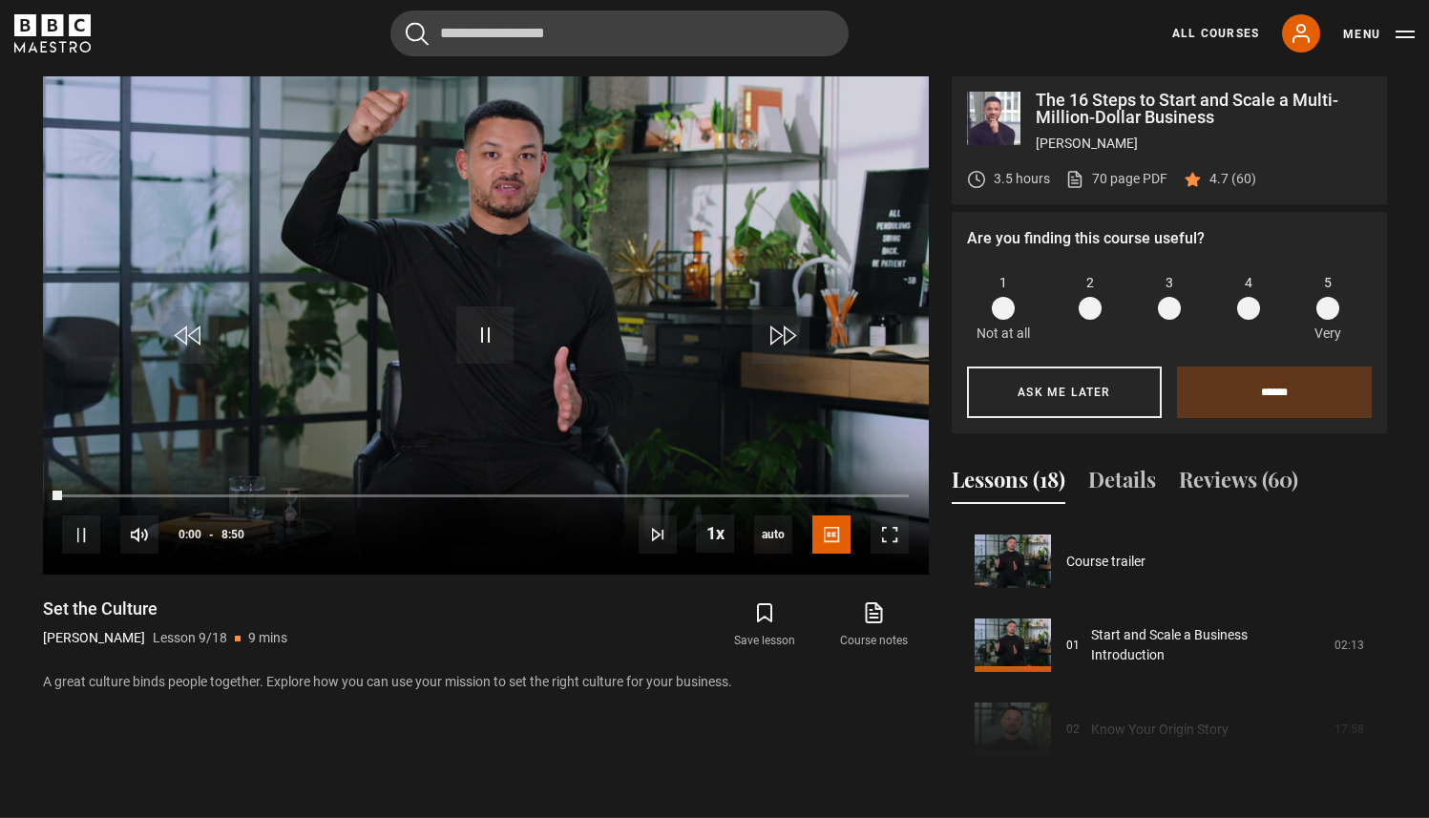
scroll to position [672, 0]
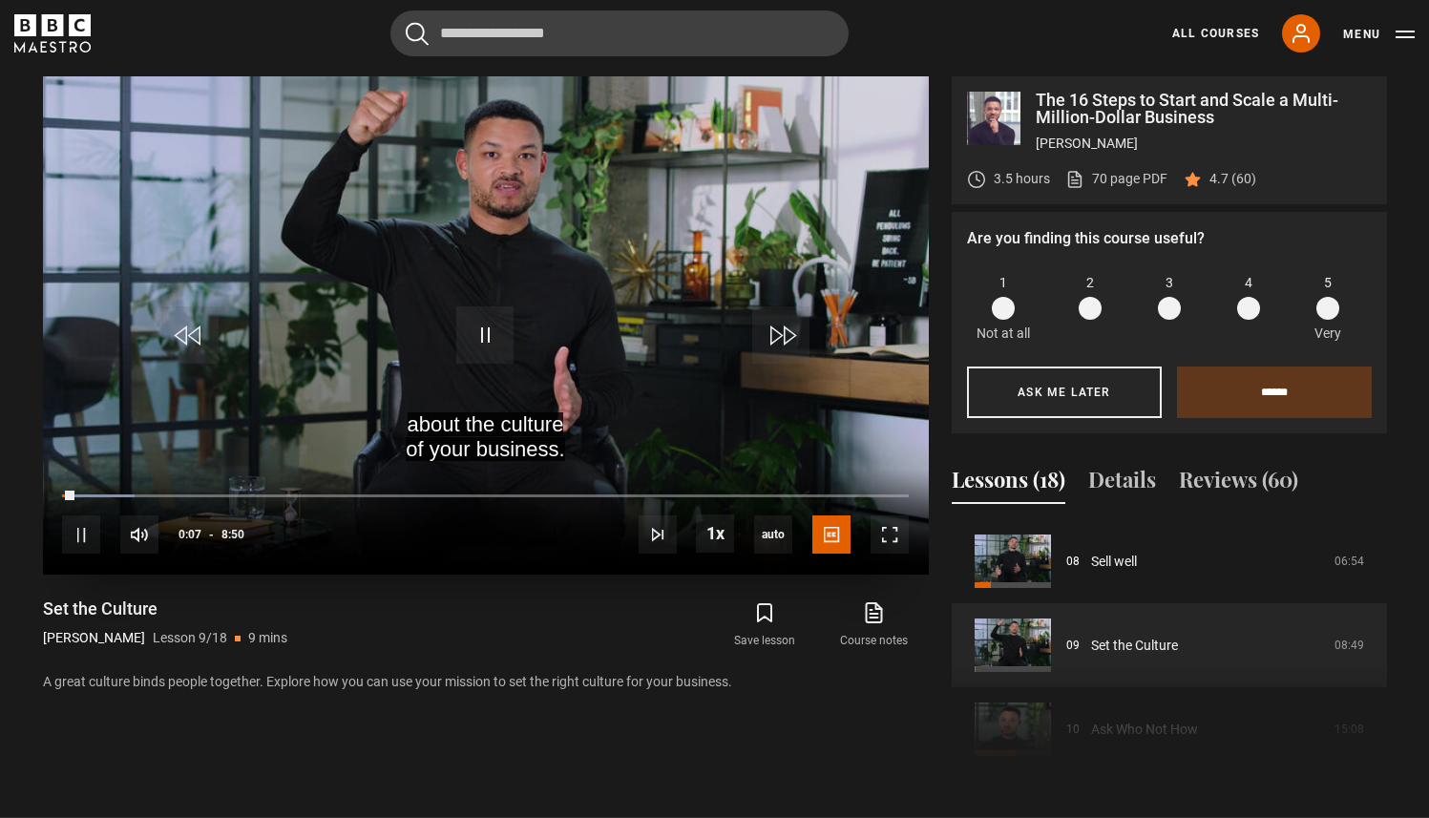
drag, startPoint x: 75, startPoint y: 487, endPoint x: 241, endPoint y: 485, distance: 165.1
click at [241, 485] on div "10s Skip Back 10 seconds Pause 10s Skip Forward 10 seconds Loaded : 8.49% 0:14 …" at bounding box center [486, 522] width 886 height 106
drag, startPoint x: 74, startPoint y: 493, endPoint x: 201, endPoint y: 492, distance: 127.0
click at [201, 491] on div "10s Skip Back 10 seconds Play 10s Skip Forward 10 seconds Loaded : 0.00% 0:53 0…" at bounding box center [486, 522] width 886 height 106
drag, startPoint x: 202, startPoint y: 487, endPoint x: 359, endPoint y: 493, distance: 156.7
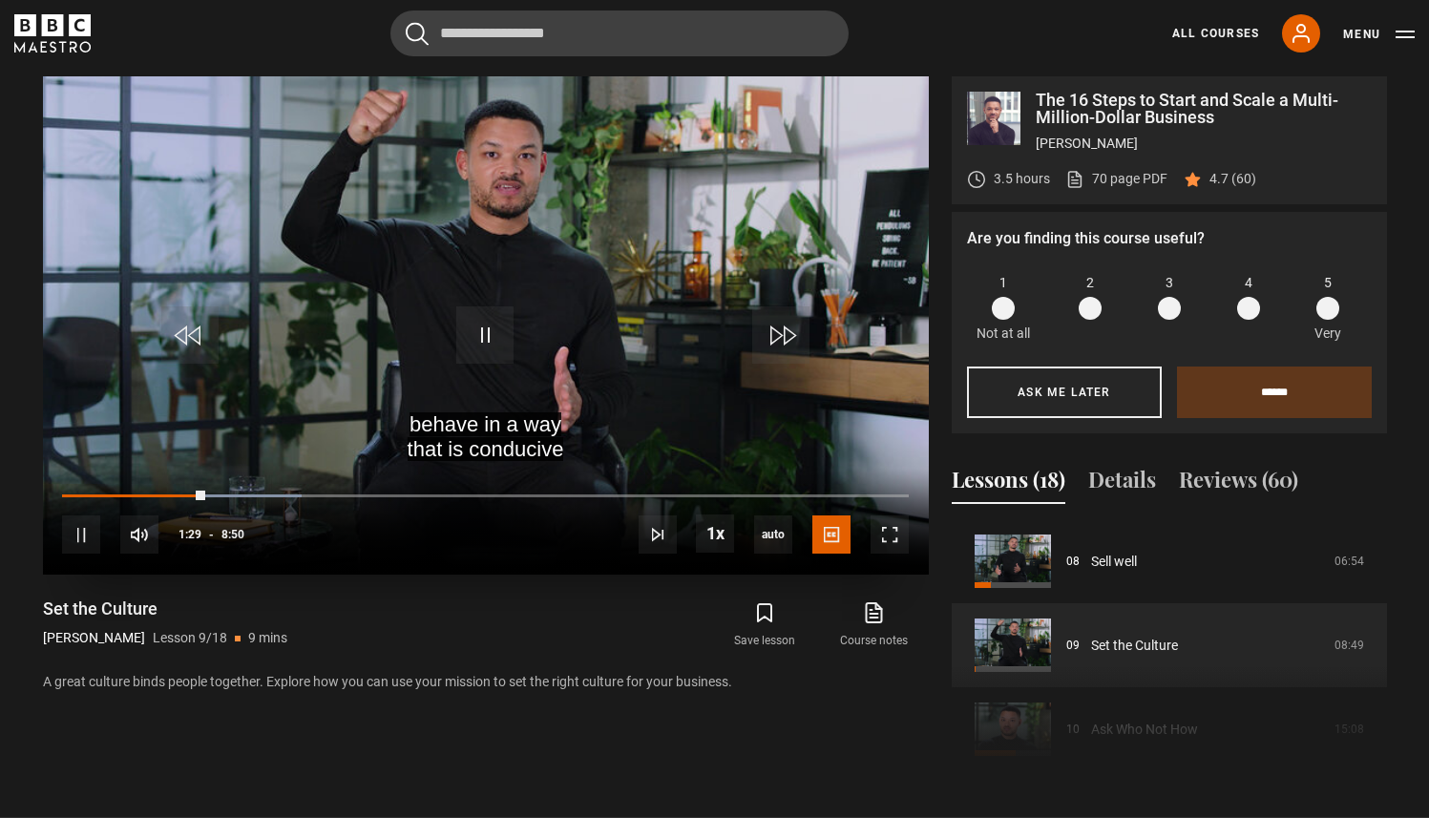
click at [359, 493] on div "10s Skip Back 10 seconds Pause 10s Skip Forward 10 seconds Loaded : 28.30% 1:27…" at bounding box center [486, 522] width 886 height 106
click at [359, 493] on div "10s Skip Back 10 seconds Pause 10s Skip Forward 10 seconds Loaded : 29.25% 1:27…" at bounding box center [486, 522] width 886 height 106
drag, startPoint x: 202, startPoint y: 489, endPoint x: 216, endPoint y: 492, distance: 13.7
click at [232, 489] on div "10s Skip Back 10 seconds Pause 10s Skip Forward 10 seconds Loaded : 29.25% 1:27…" at bounding box center [486, 522] width 886 height 106
drag, startPoint x: 209, startPoint y: 493, endPoint x: 572, endPoint y: 493, distance: 362.7
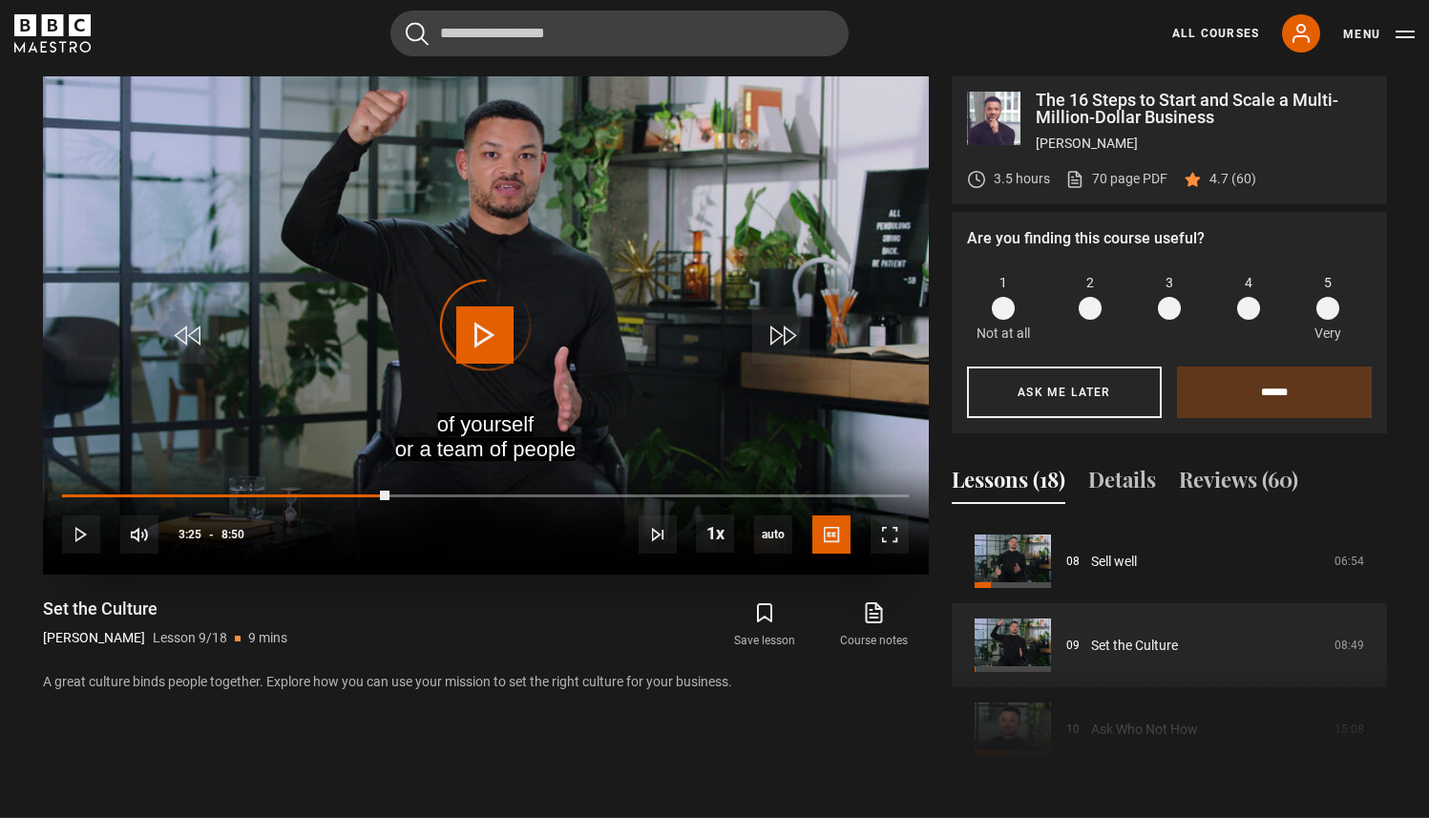
click at [572, 493] on div "10s Skip Back 10 seconds Play 10s Skip Forward 10 seconds Loaded : 0.00% 3:17 3…" at bounding box center [486, 522] width 886 height 106
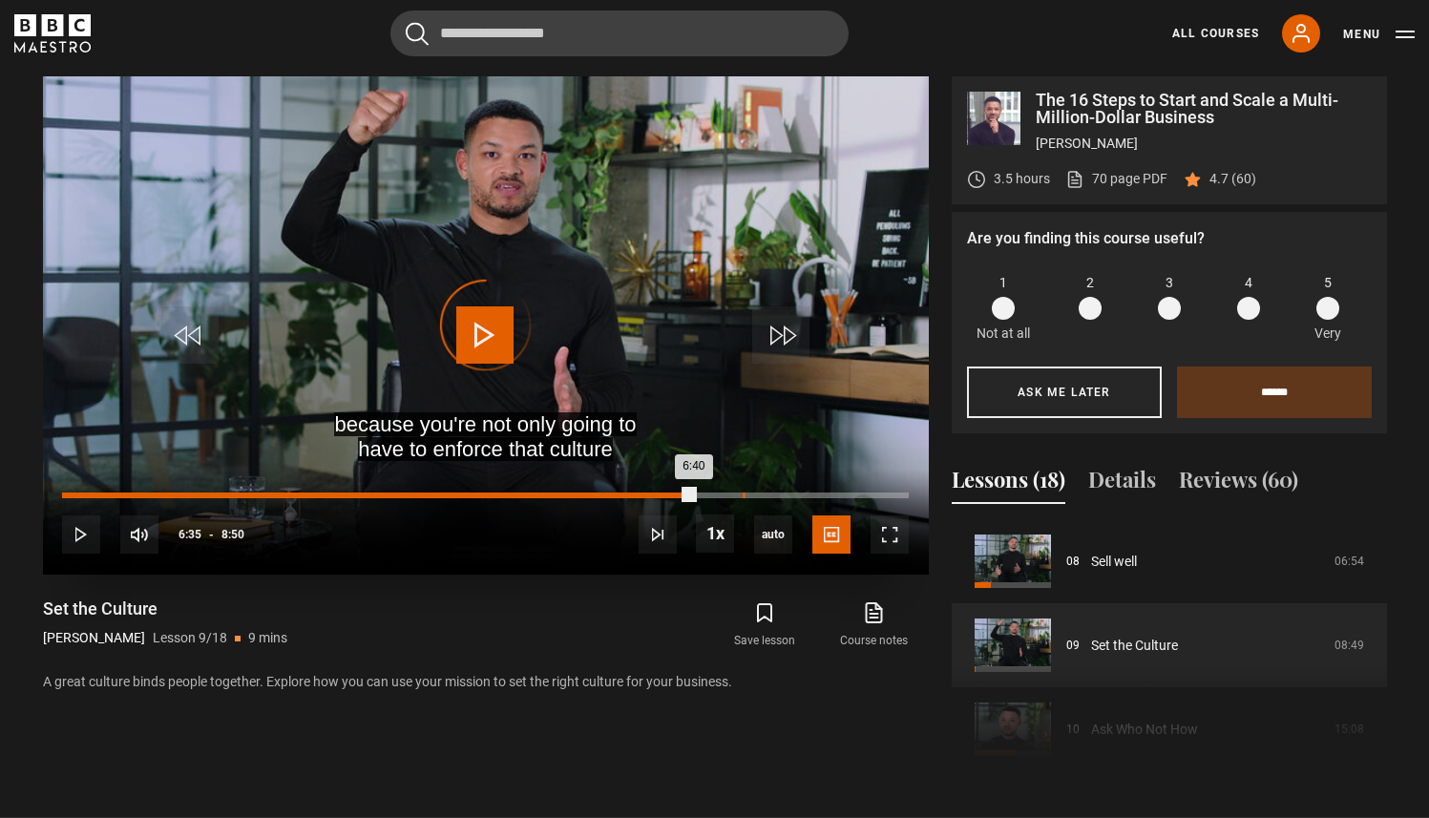
drag, startPoint x: 611, startPoint y: 494, endPoint x: 743, endPoint y: 493, distance: 131.7
click at [743, 493] on div "Loaded : 0.00% 7:06 6:40" at bounding box center [485, 496] width 846 height 6
drag, startPoint x: 748, startPoint y: 493, endPoint x: 794, endPoint y: 496, distance: 45.9
click at [794, 496] on div "Loaded : 0.00% 7:39 7:30" at bounding box center [485, 496] width 846 height 6
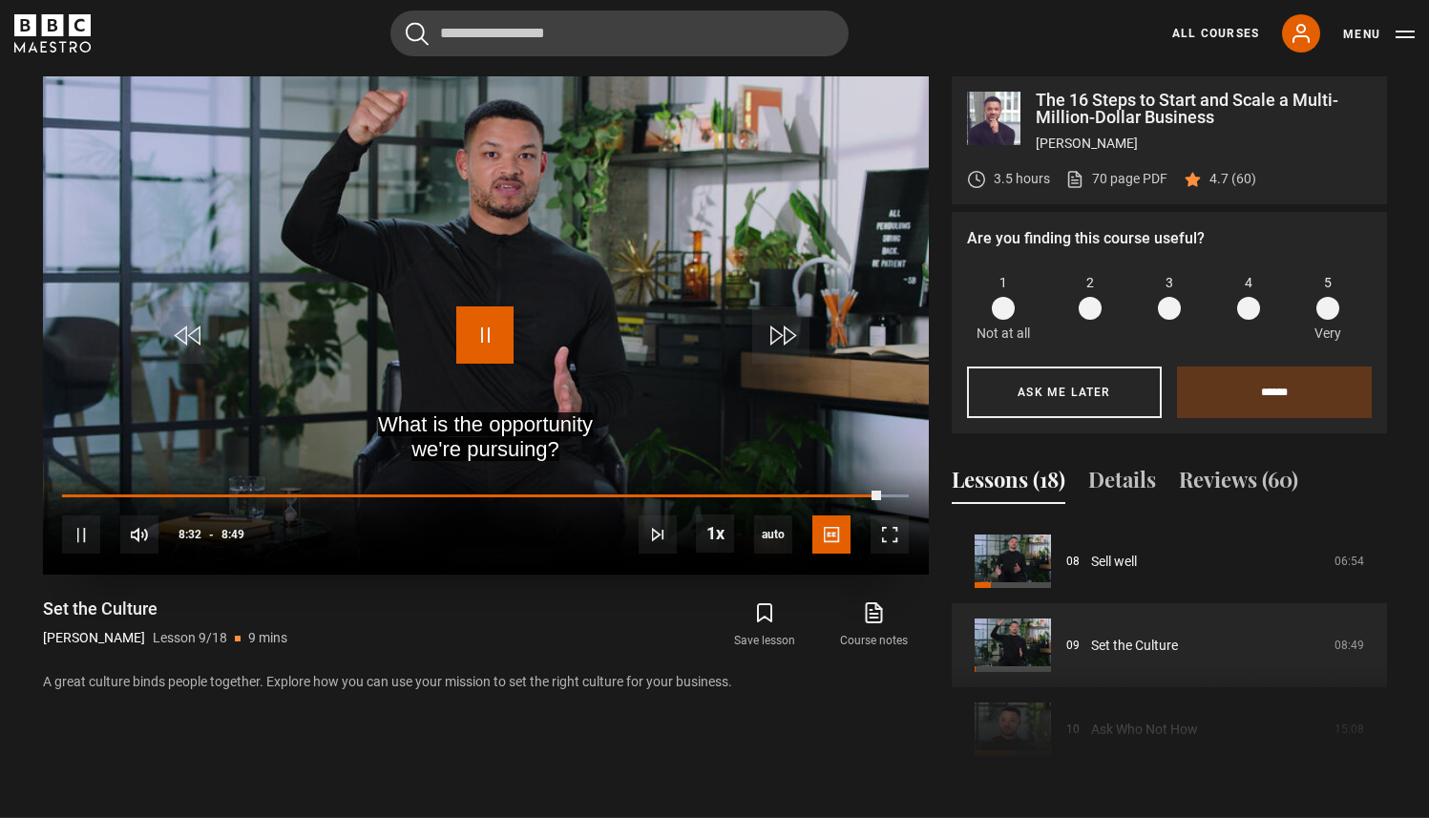
click at [486, 326] on span "Video Player" at bounding box center [484, 334] width 57 height 57
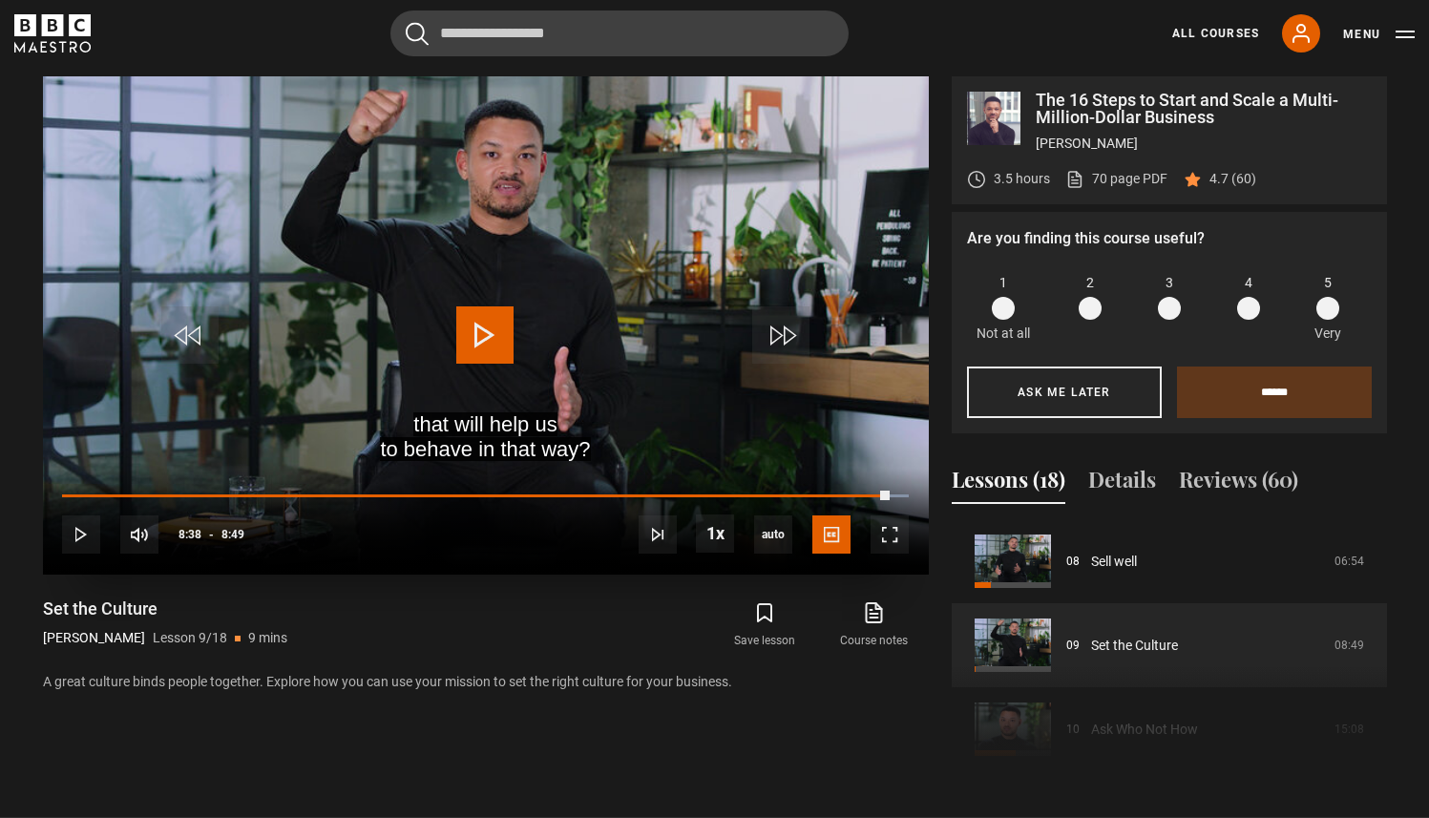
click at [486, 326] on span "Video Player" at bounding box center [484, 334] width 57 height 57
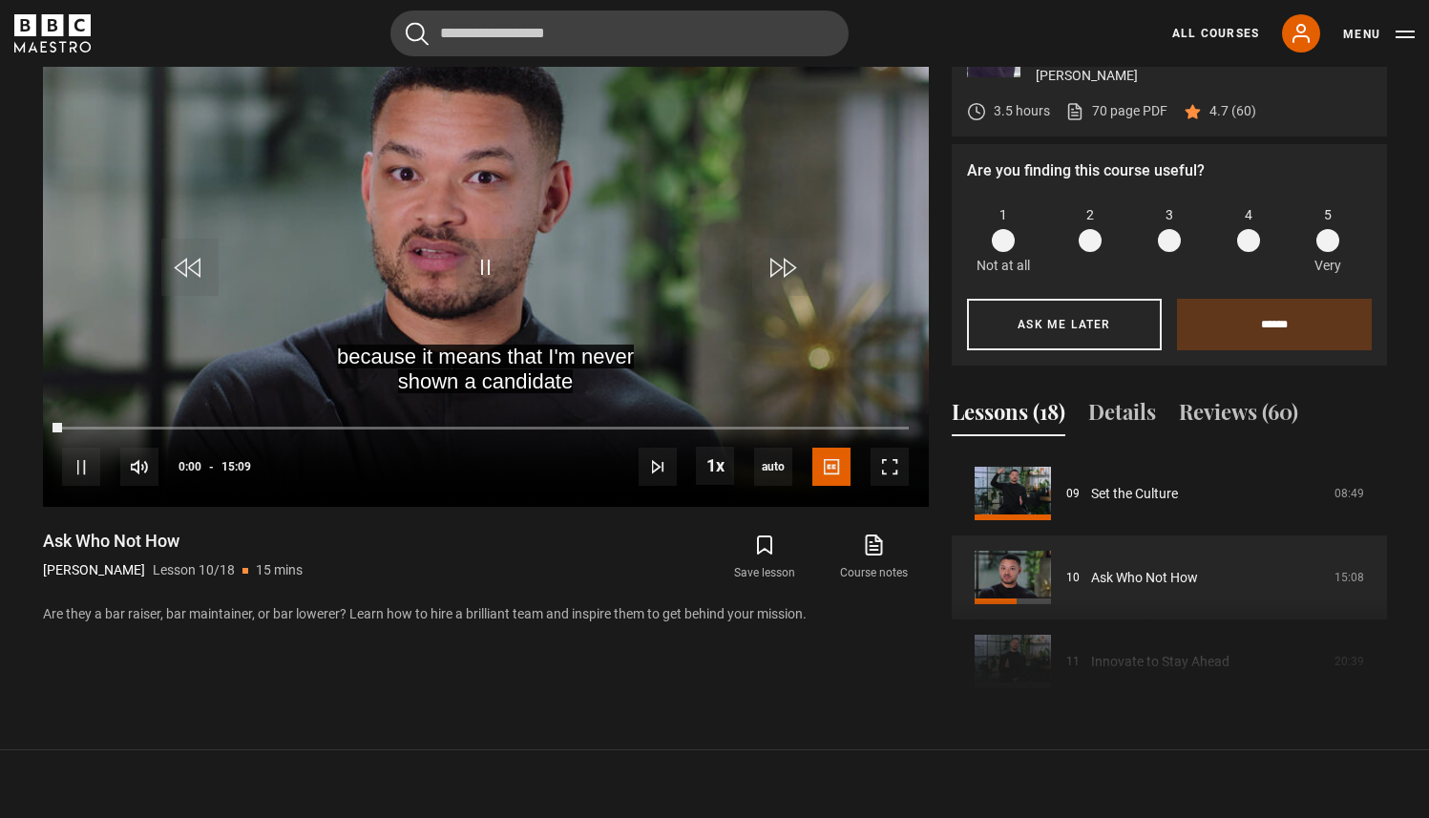
scroll to position [896, 0]
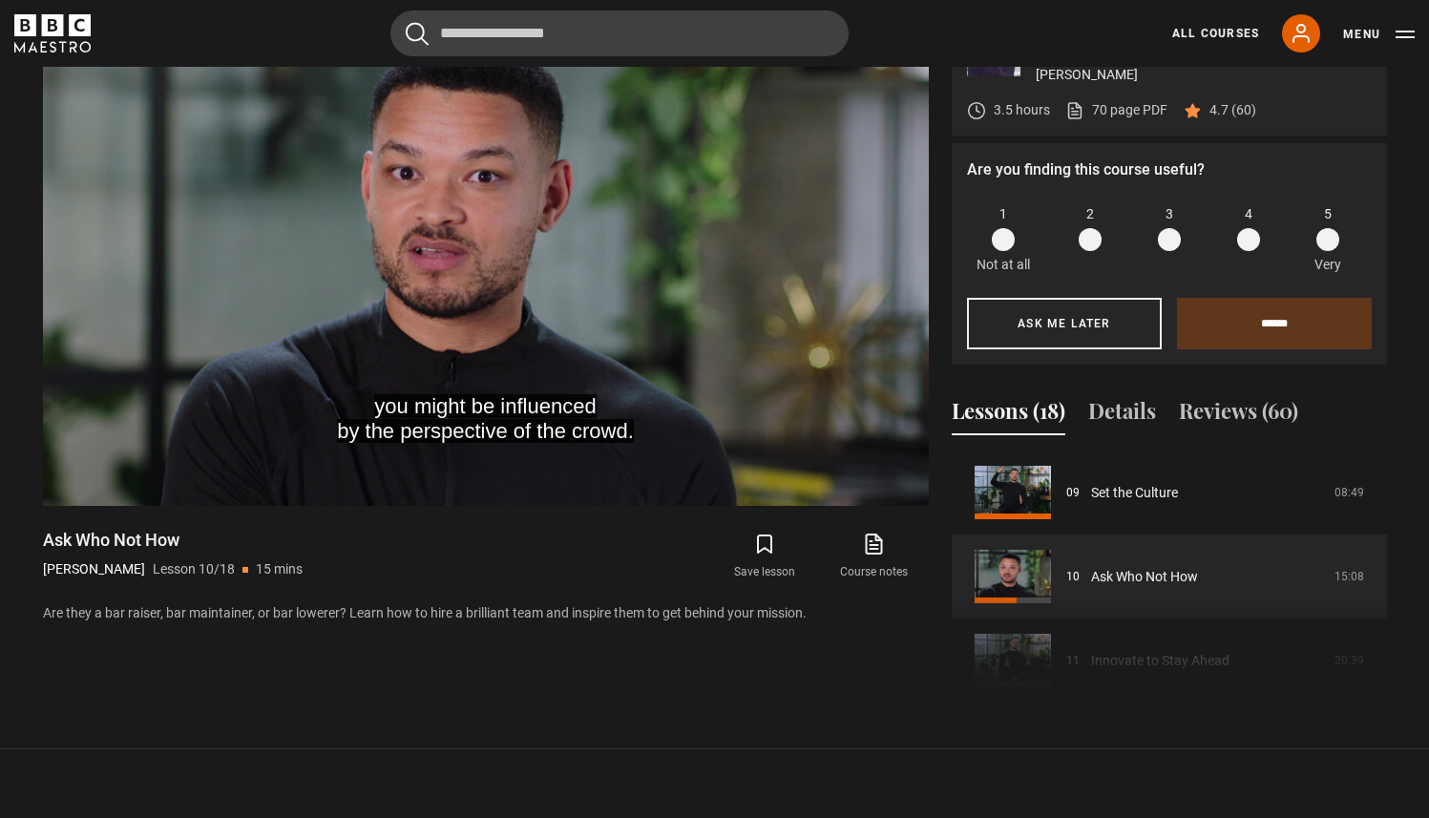
click at [486, 326] on video "Video Player" at bounding box center [486, 257] width 886 height 498
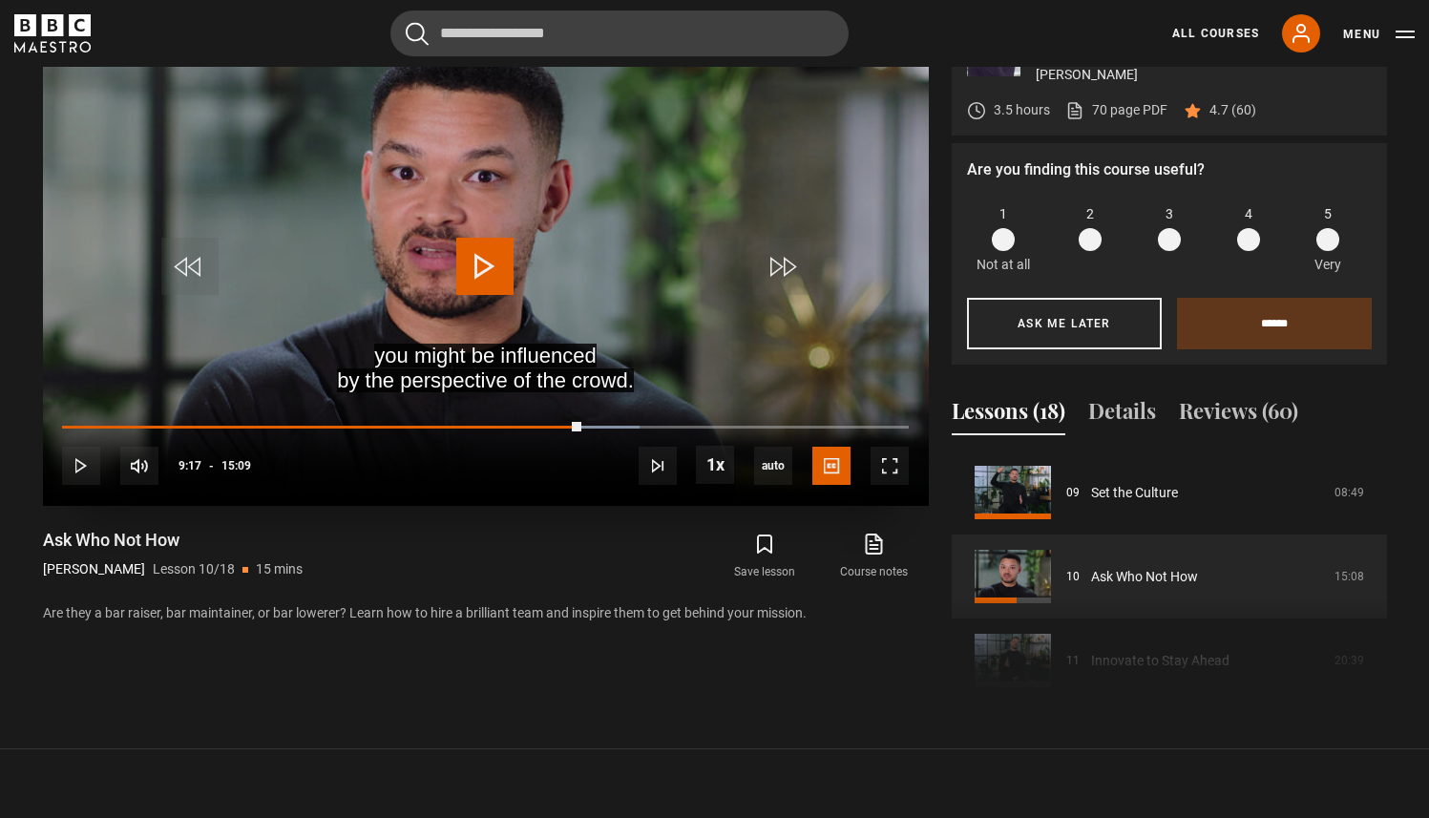
click at [485, 257] on span "Video Player" at bounding box center [484, 266] width 57 height 57
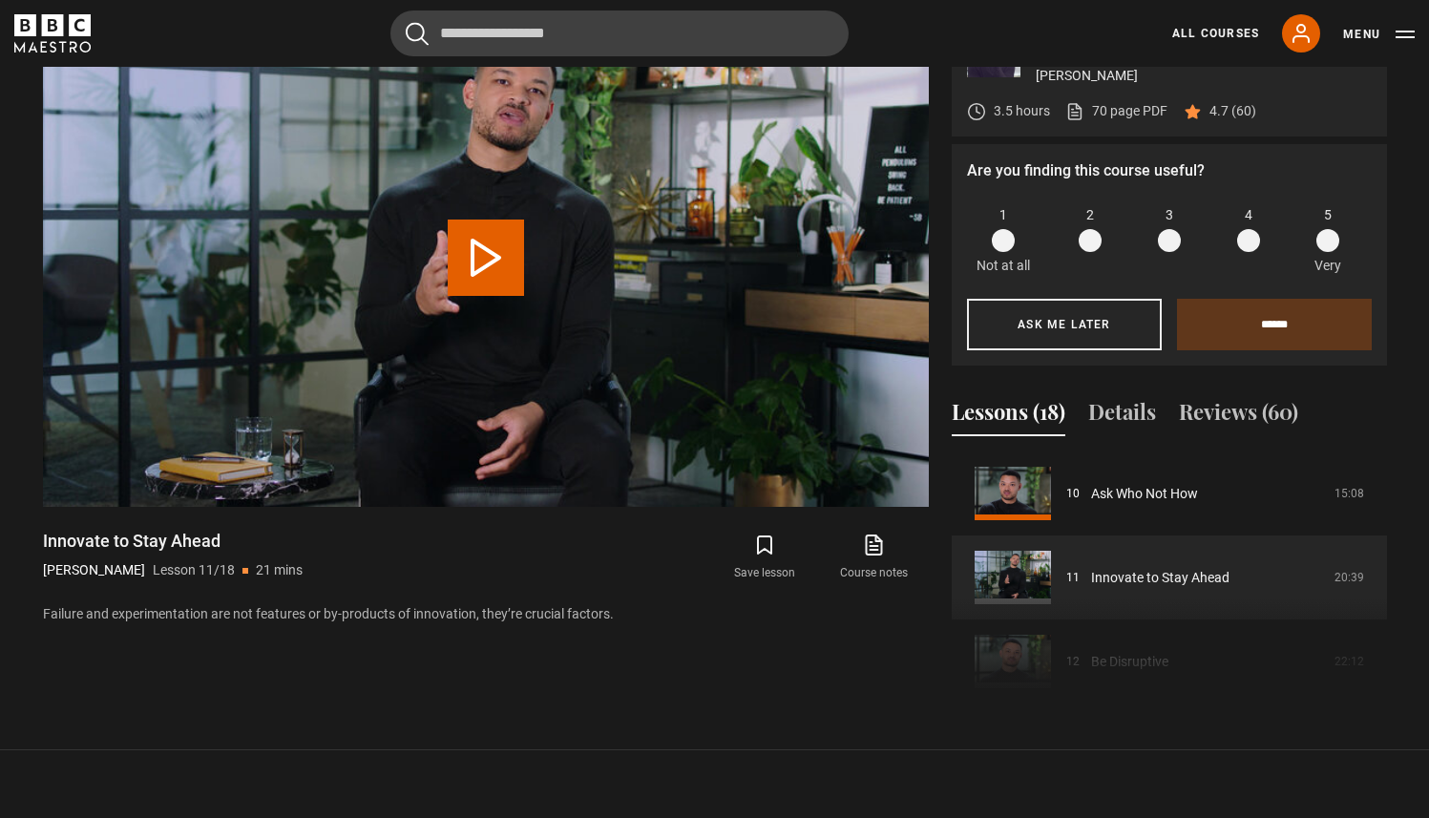
scroll to position [896, 0]
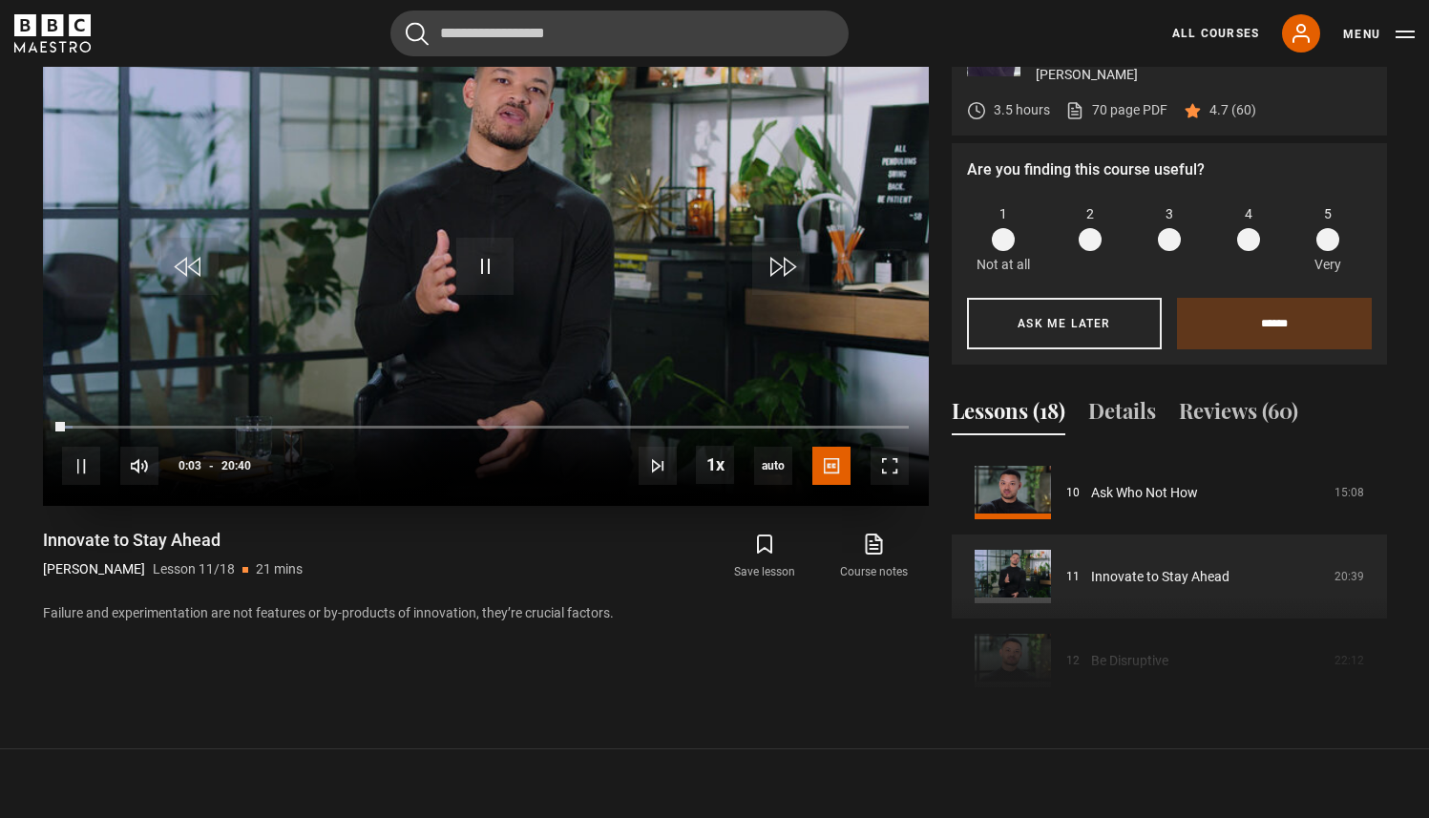
click at [514, 313] on video "Video Player" at bounding box center [486, 257] width 886 height 498
